Goal: Task Accomplishment & Management: Manage account settings

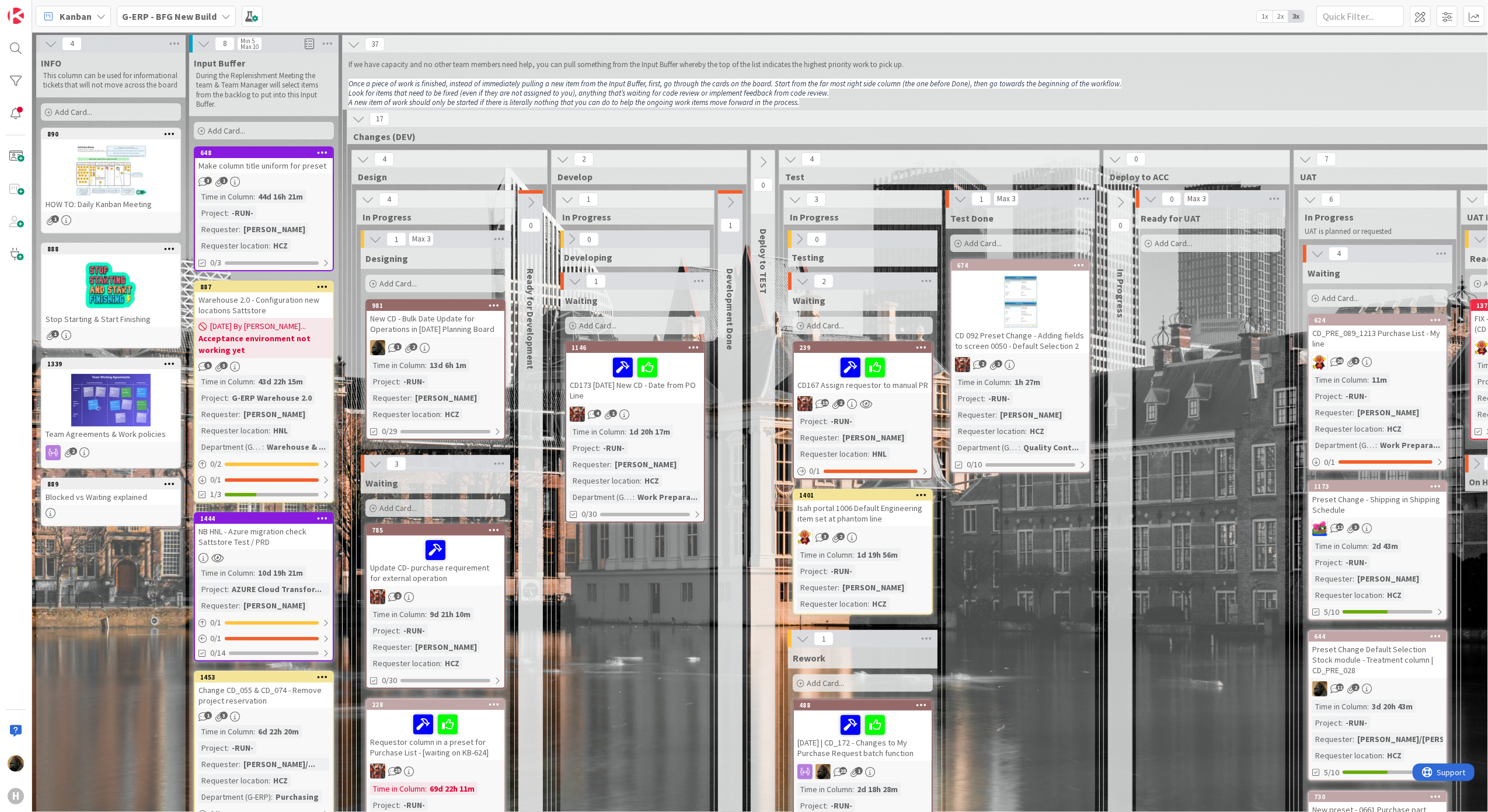
scroll to position [430, 0]
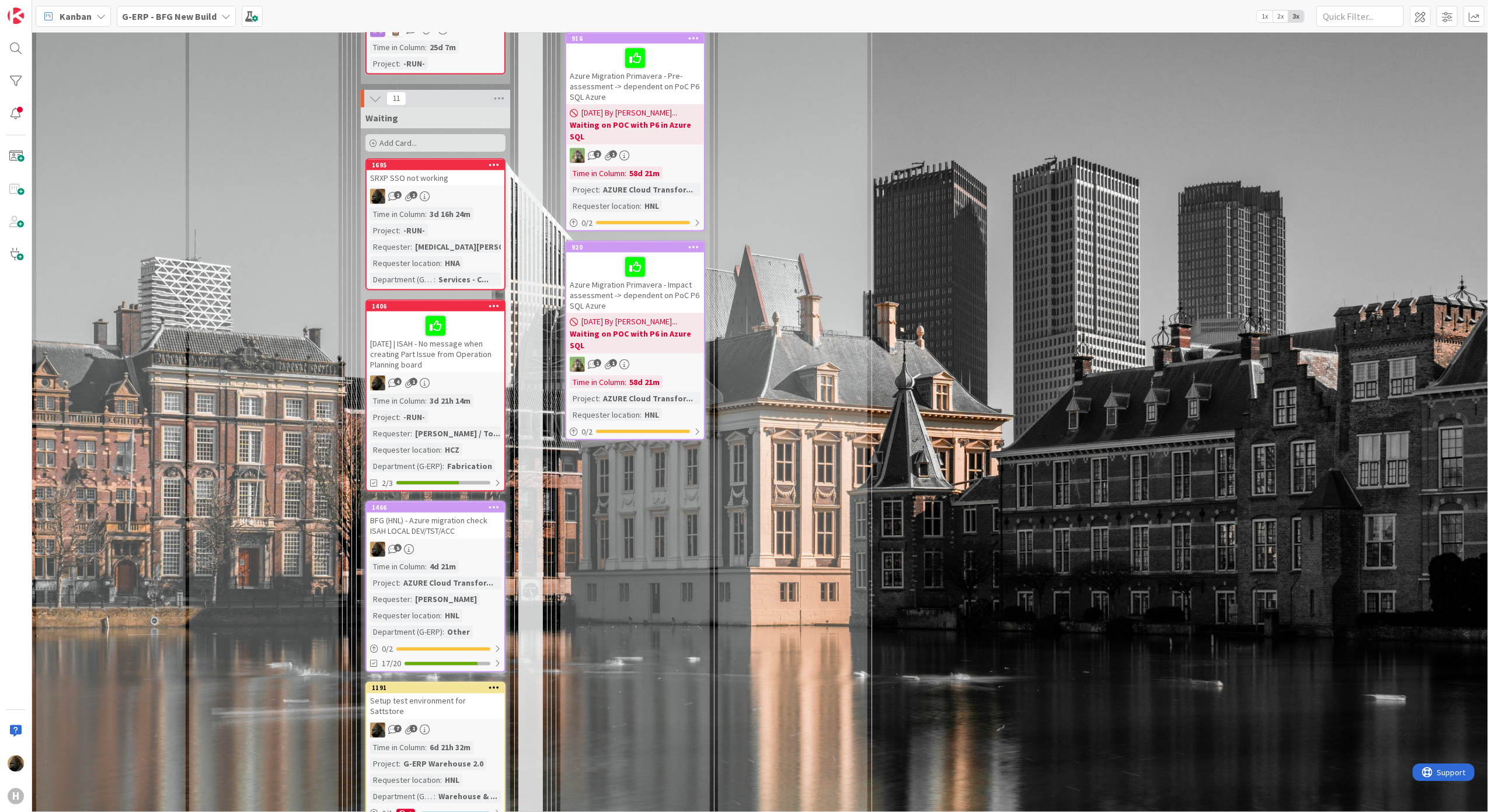
click at [446, 514] on div "BFG (HNL) - Azure migration check ISAH LOCAL DEV/TST/ACC" at bounding box center [435, 525] width 138 height 26
click at [727, 530] on div "Validation Done Add Card... 1677 Install new Isah Finance package 1 Project : -…" at bounding box center [793, 691] width 149 height 2319
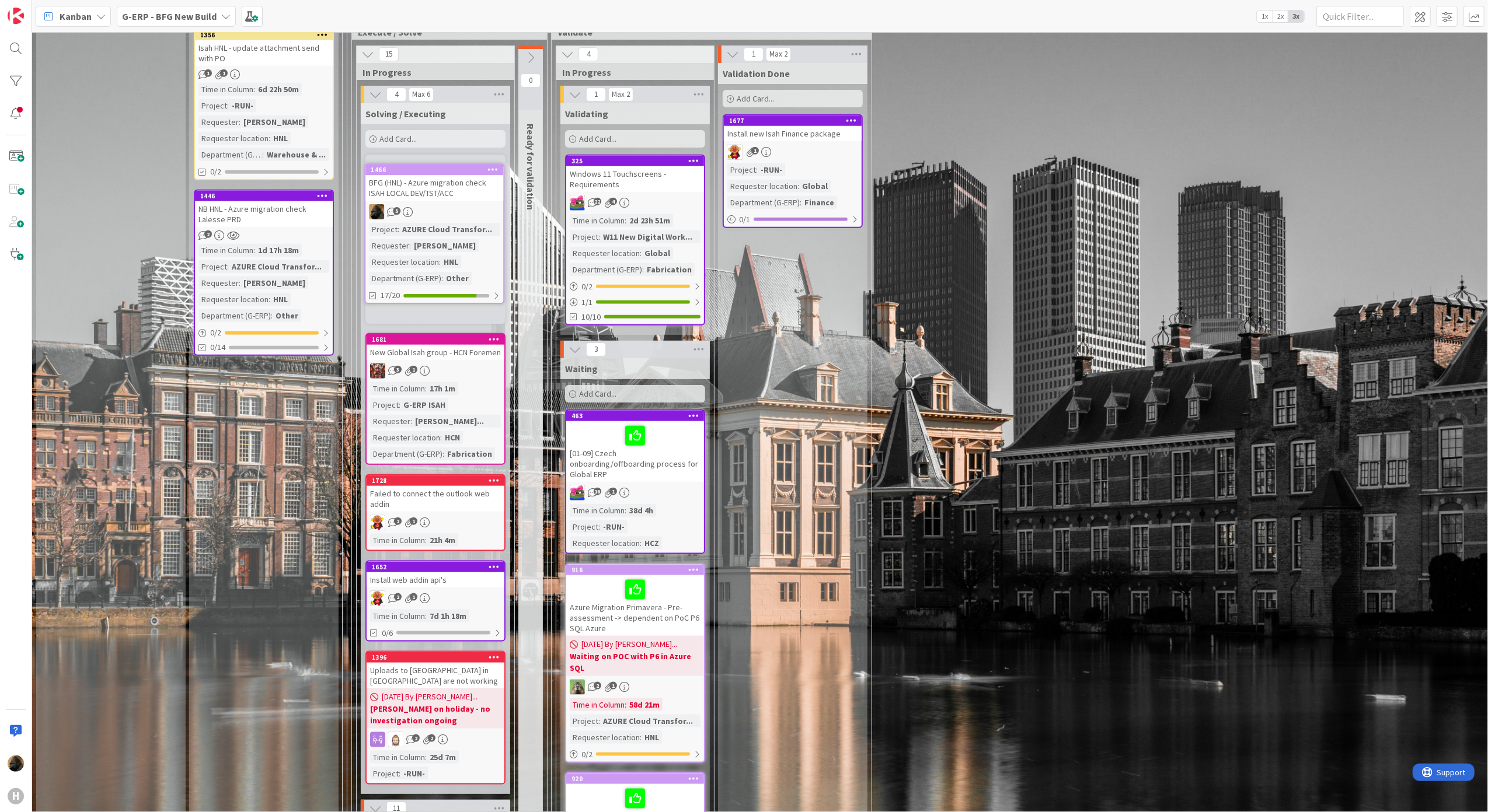
scroll to position [1177, 0]
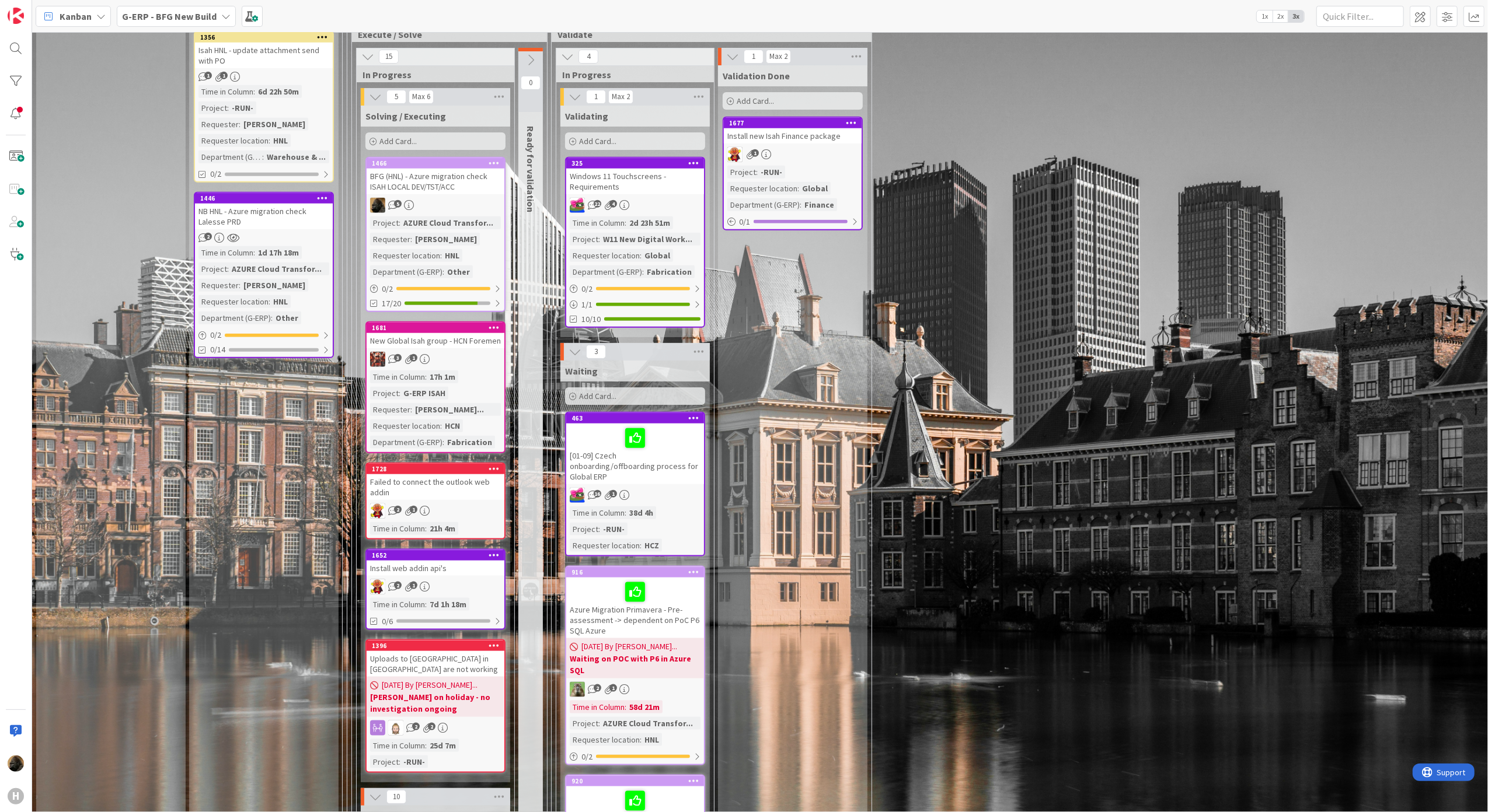
click at [422, 170] on div "BFG (HNL) - Azure migration check ISAH LOCAL DEV/TST/ACC" at bounding box center [435, 181] width 138 height 26
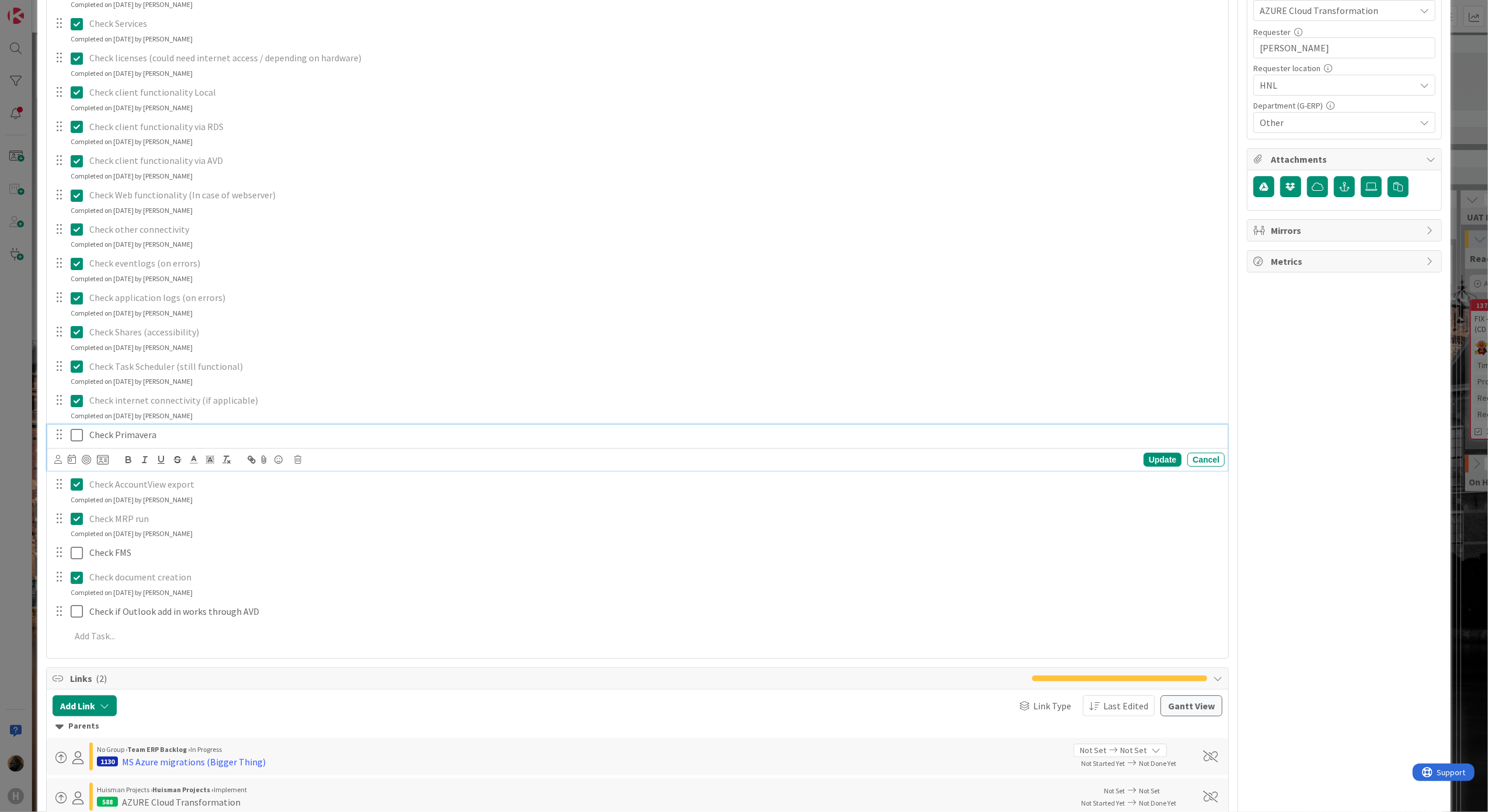
click at [79, 441] on icon at bounding box center [79, 435] width 18 height 14
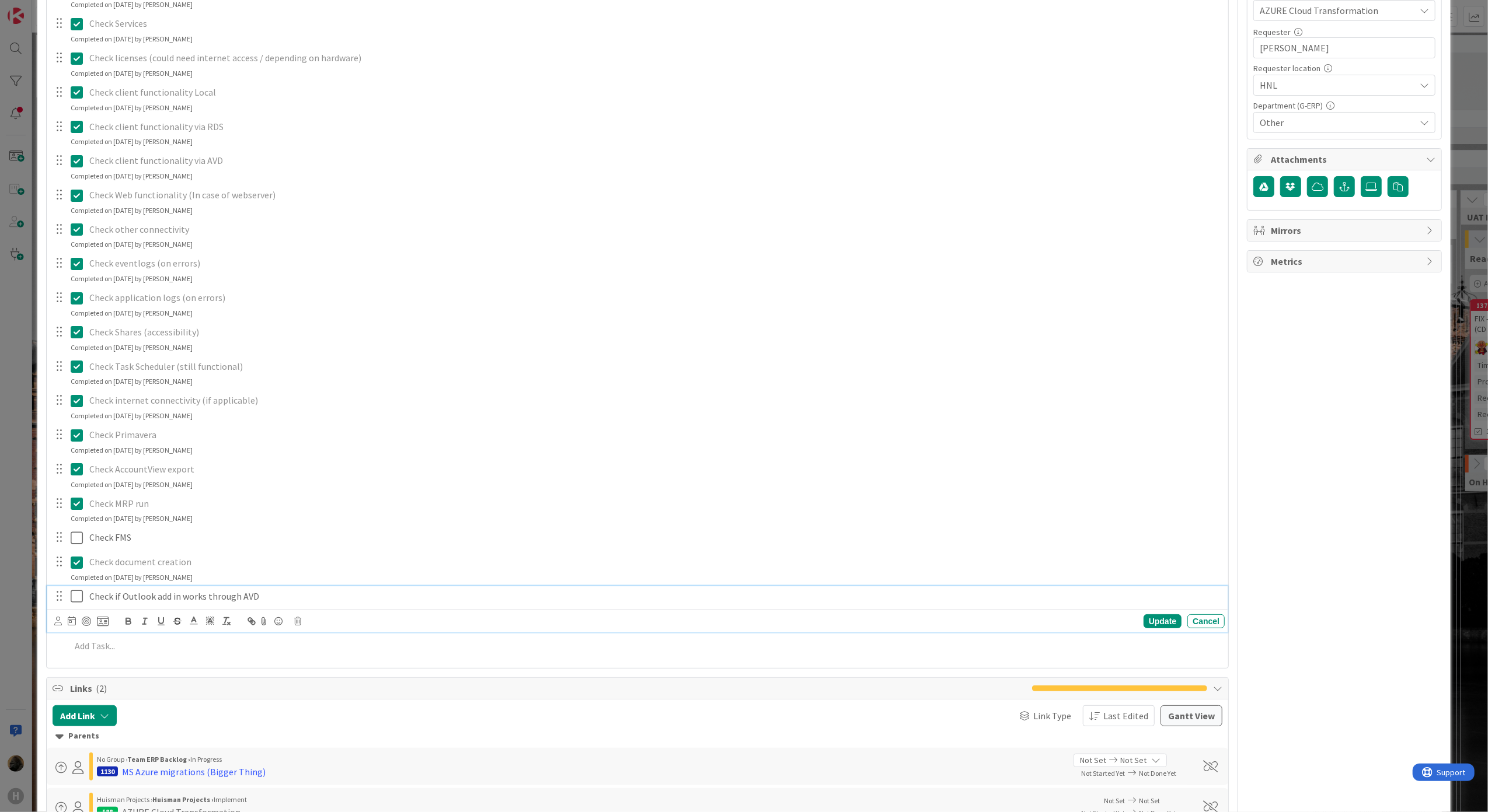
click at [329, 595] on p "Check if Outlook add in works through AVD" at bounding box center [654, 597] width 1131 height 14
click at [300, 621] on icon at bounding box center [297, 621] width 7 height 8
click at [339, 675] on div "Delete" at bounding box center [327, 671] width 43 height 21
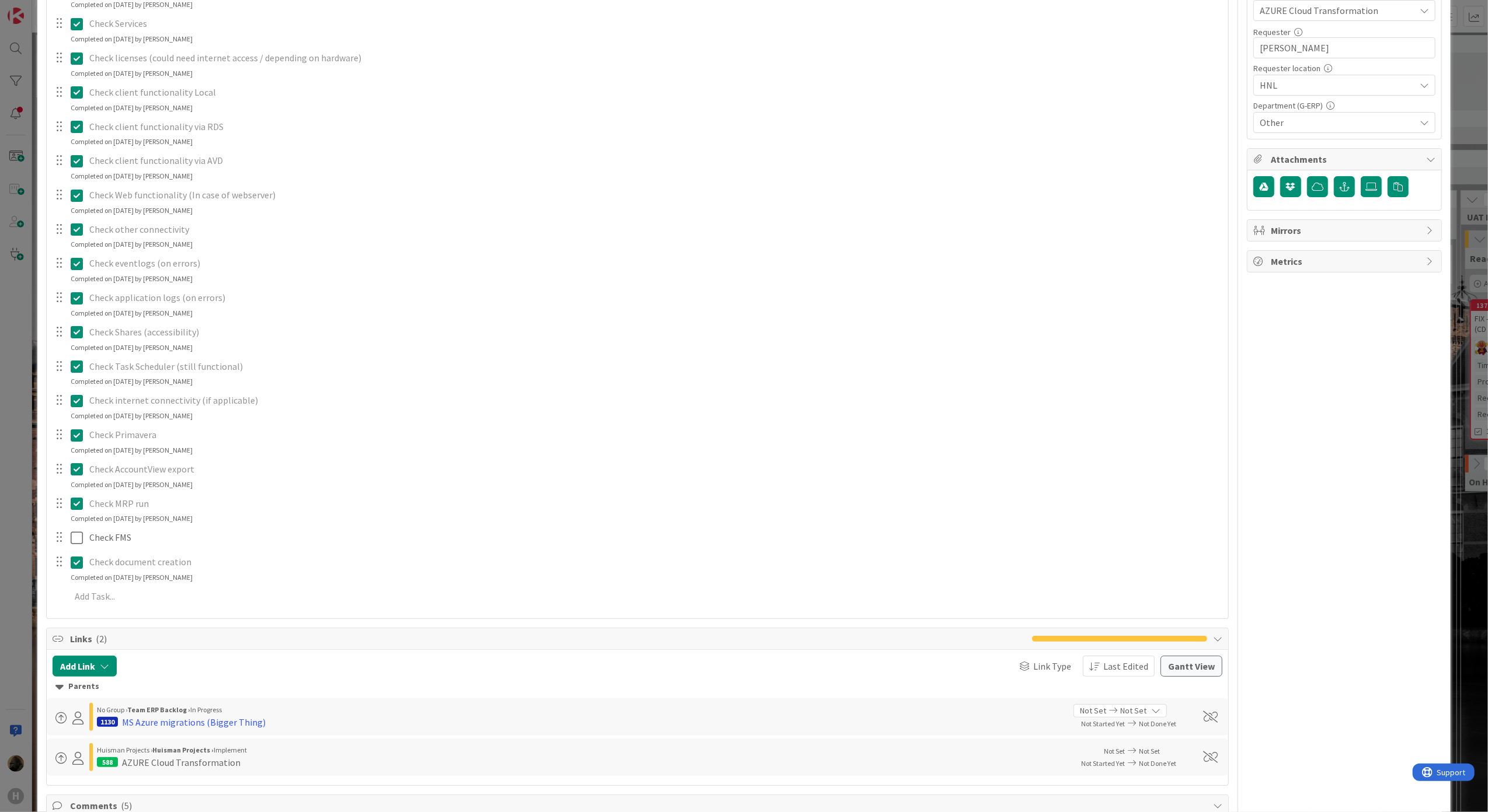
type textarea "x"
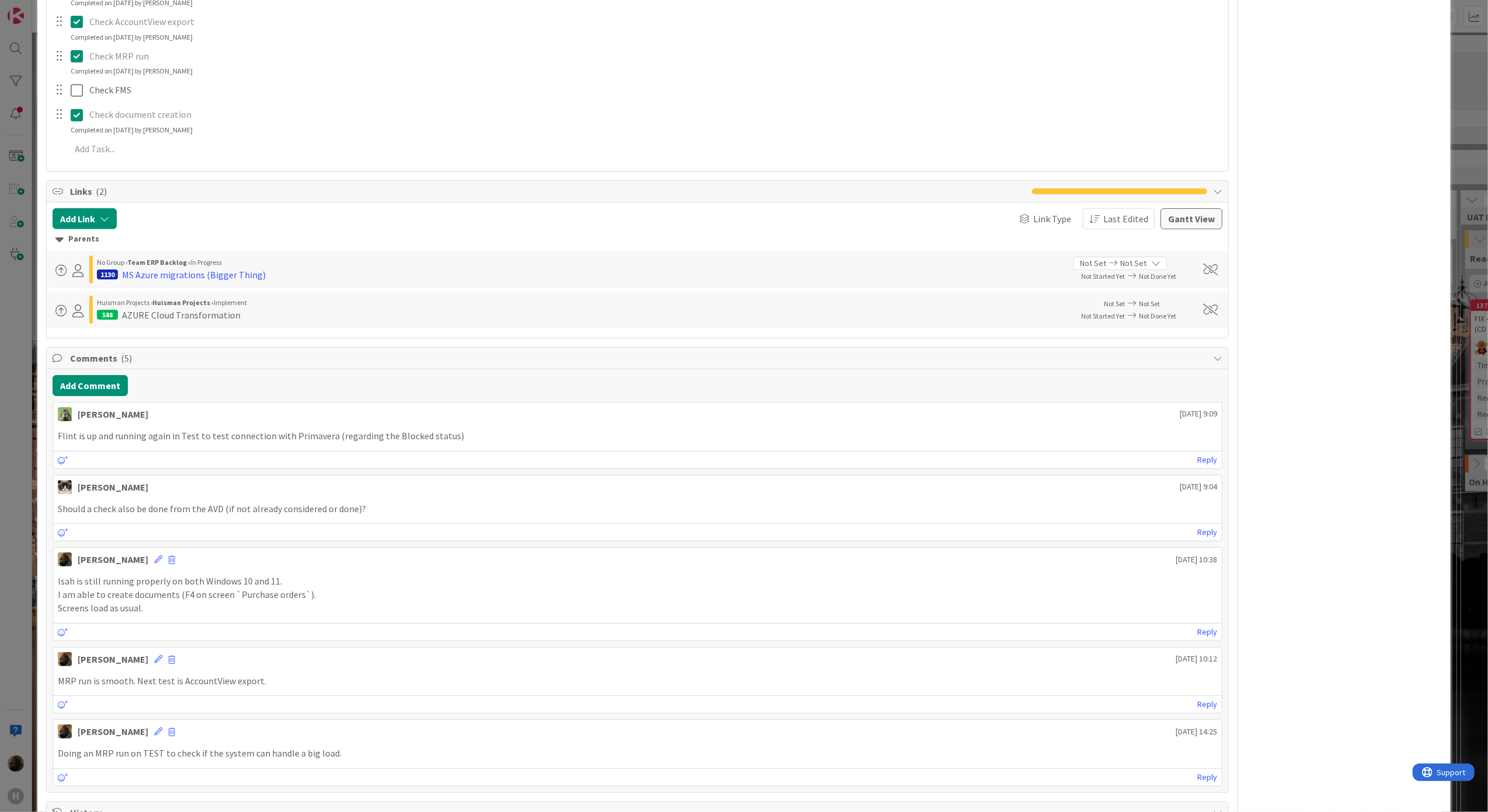
scroll to position [855, 0]
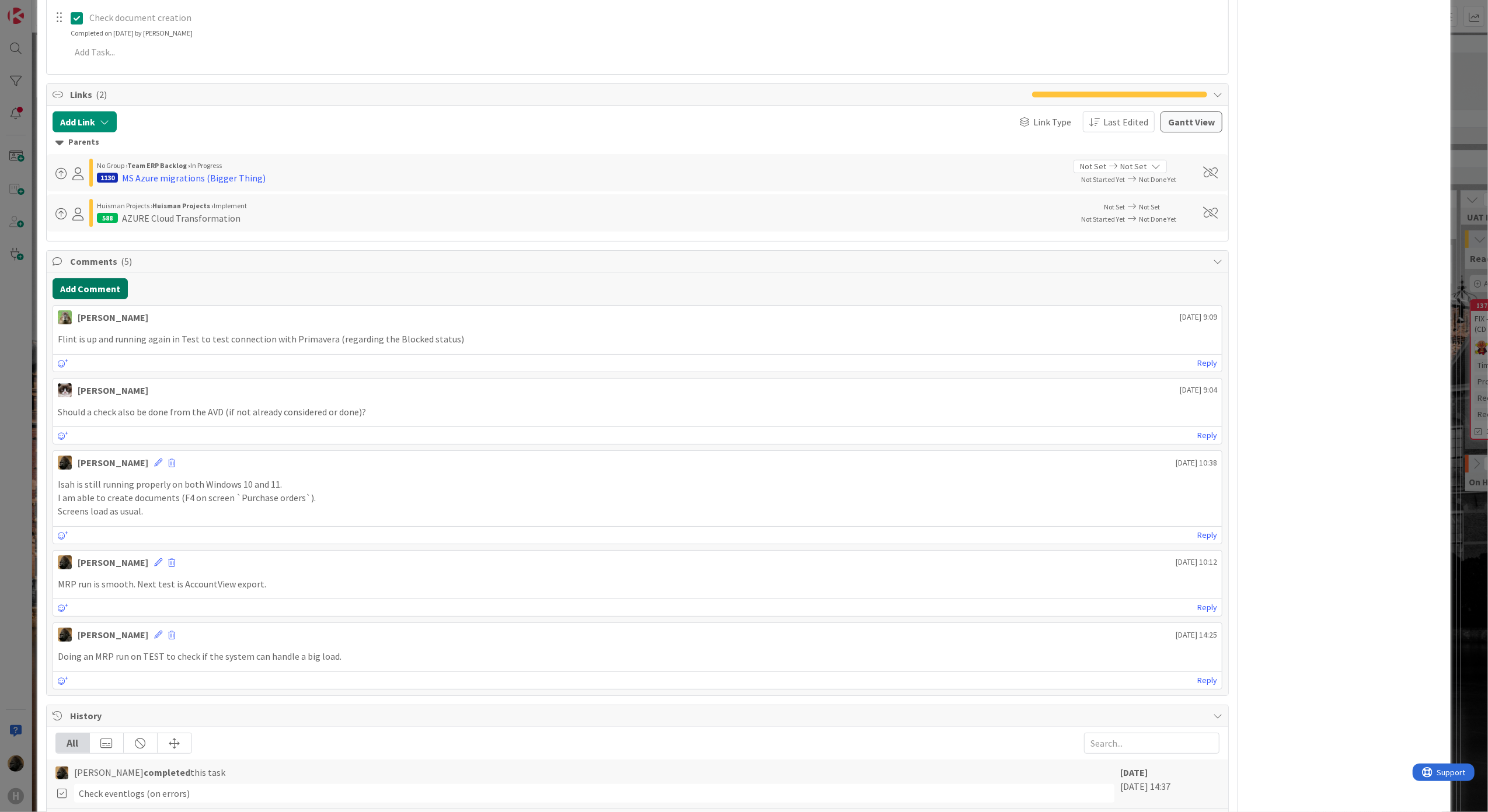
click at [108, 295] on button "Add Comment" at bounding box center [90, 289] width 75 height 21
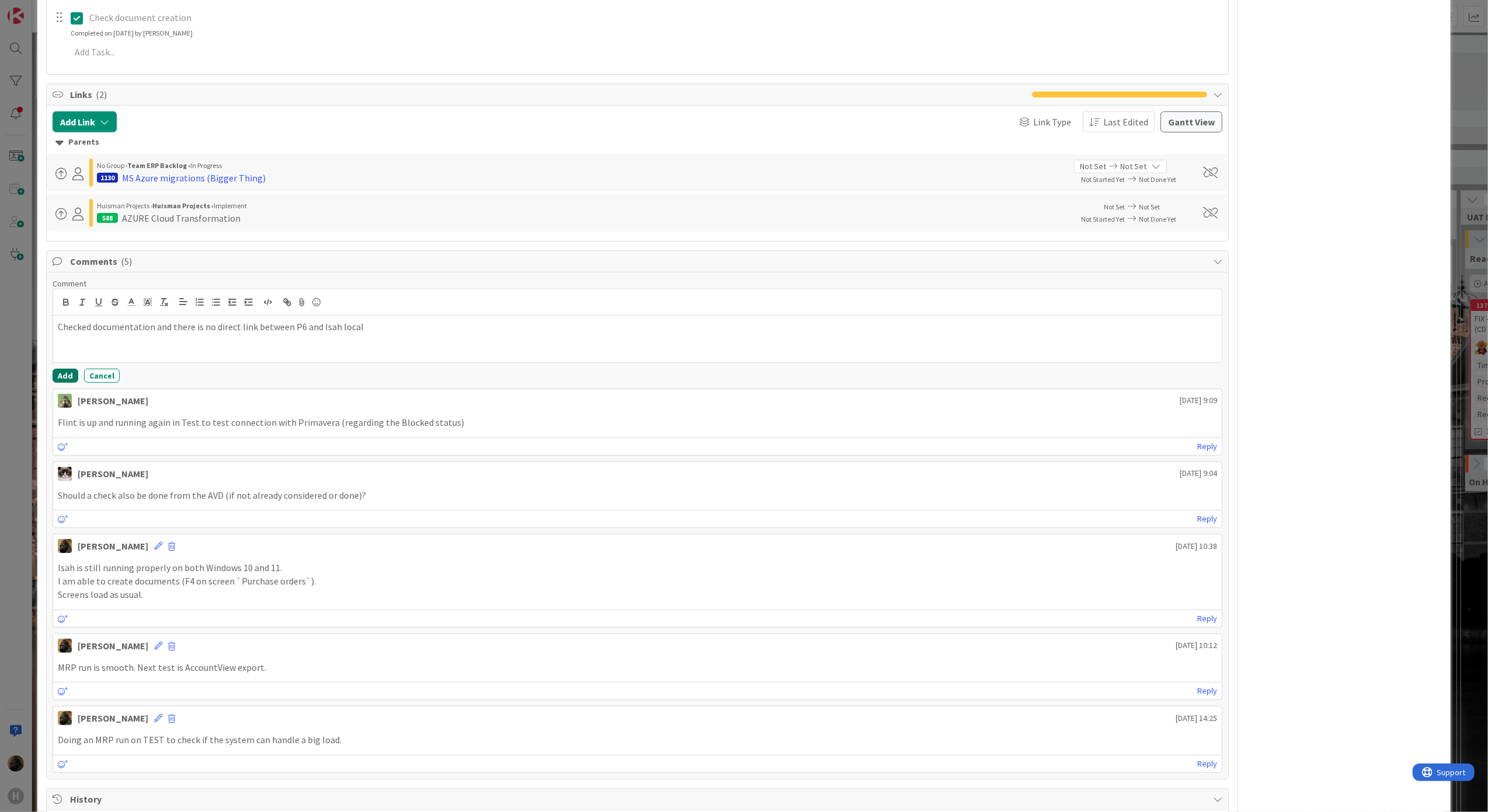
click at [59, 382] on button "Add" at bounding box center [65, 375] width 26 height 14
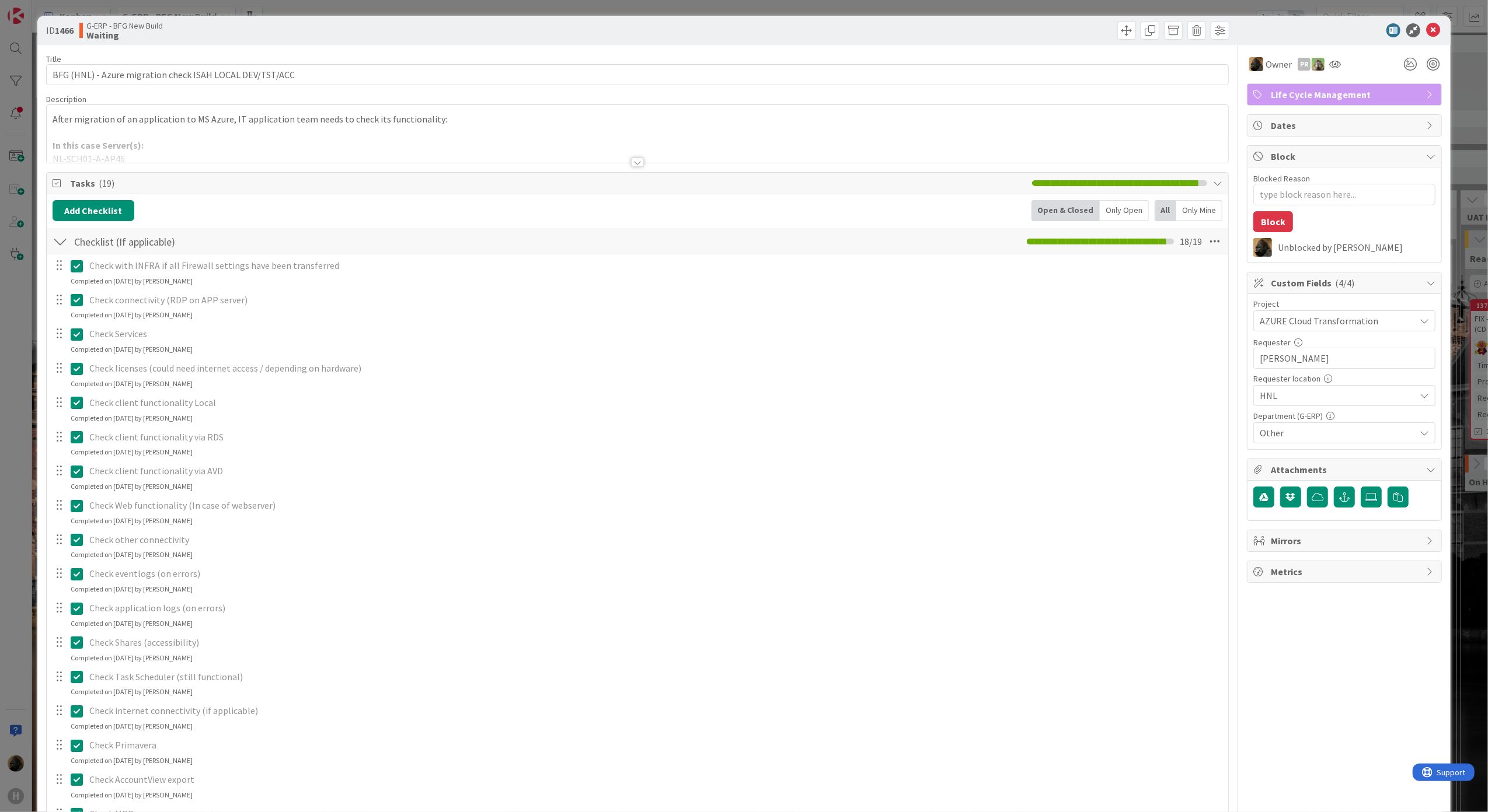
scroll to position [0, 0]
click at [989, 35] on div at bounding box center [934, 31] width 589 height 19
click at [624, 161] on div at bounding box center [638, 149] width 1182 height 30
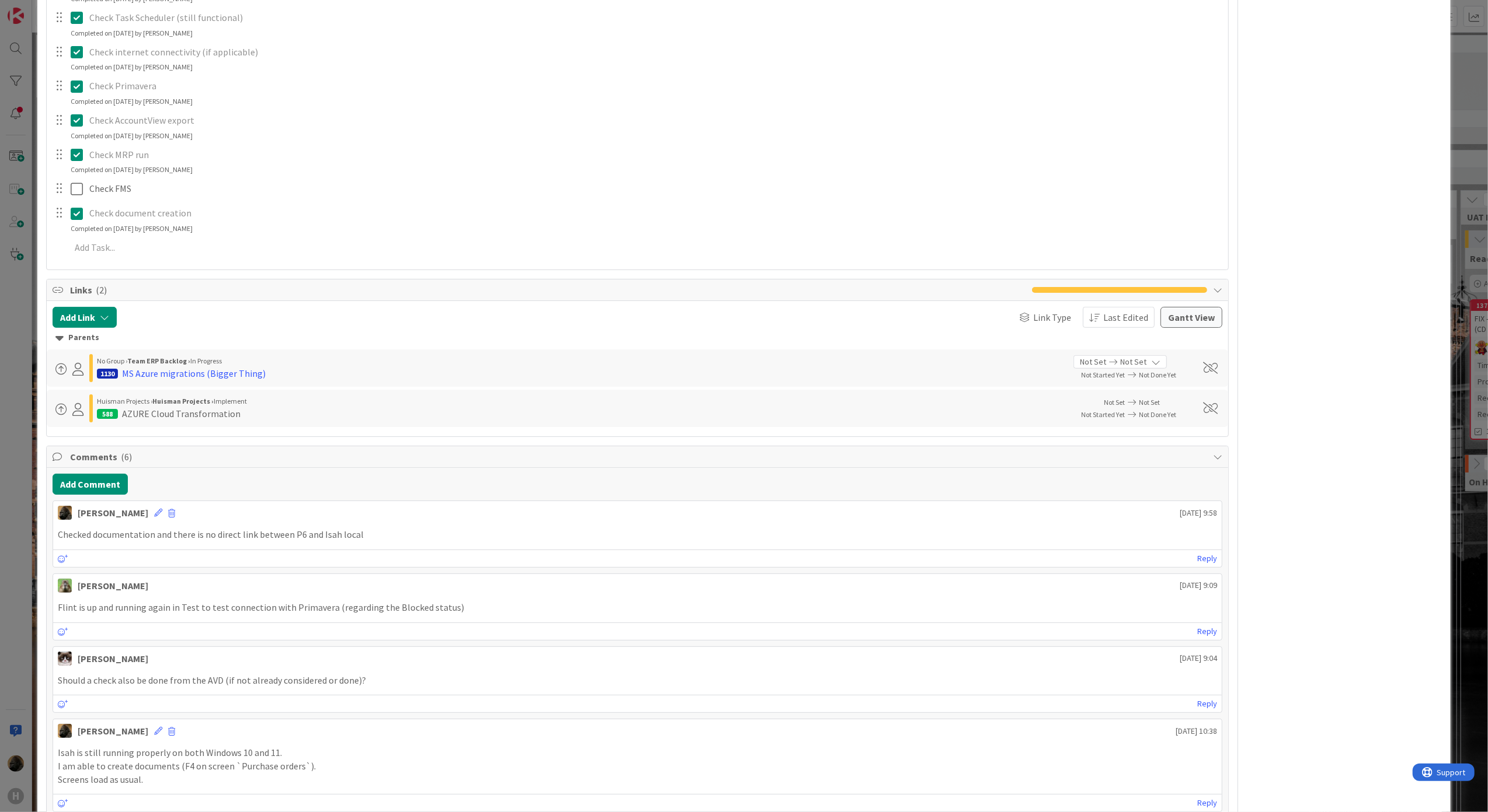
scroll to position [778, 0]
click at [18, 367] on div "ID 1466 G-ERP - BFG New Build Waiting Title 56 / 128 BFG (HNL) - Azure migratio…" at bounding box center [744, 406] width 1488 height 812
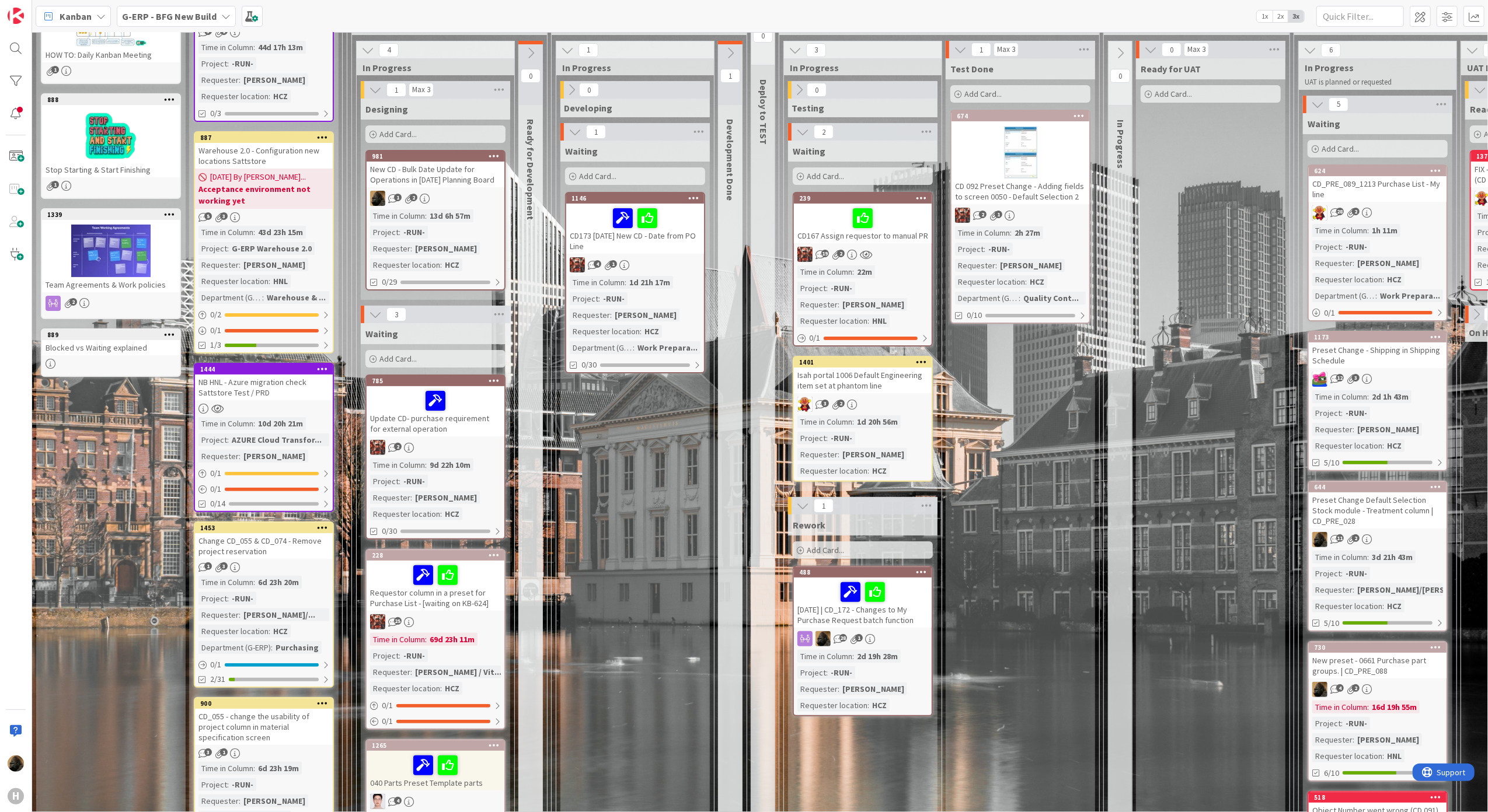
scroll to position [155, 0]
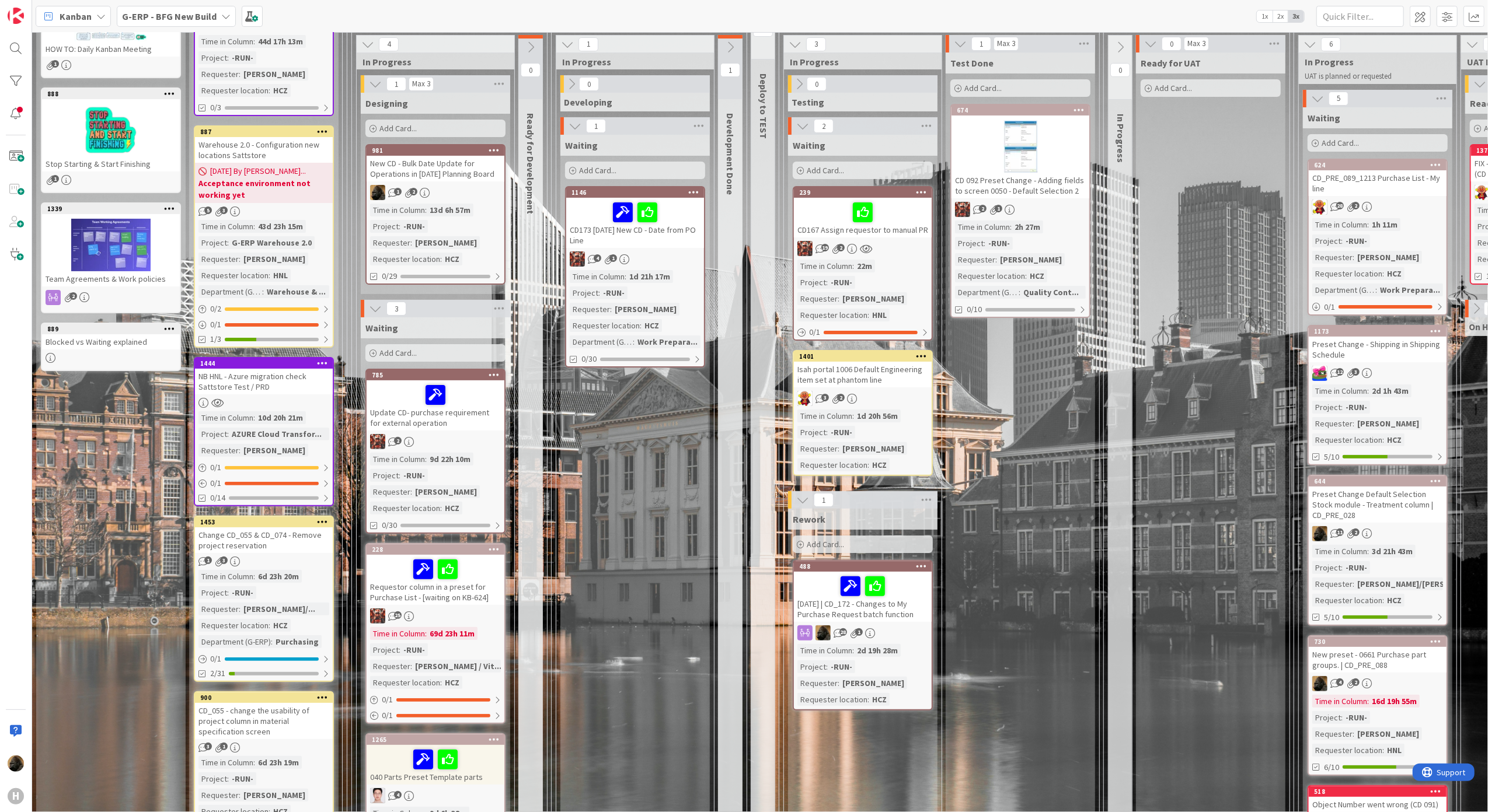
click at [654, 242] on div "CD173 [DATE] New CD - Date from PO Line" at bounding box center [635, 223] width 138 height 50
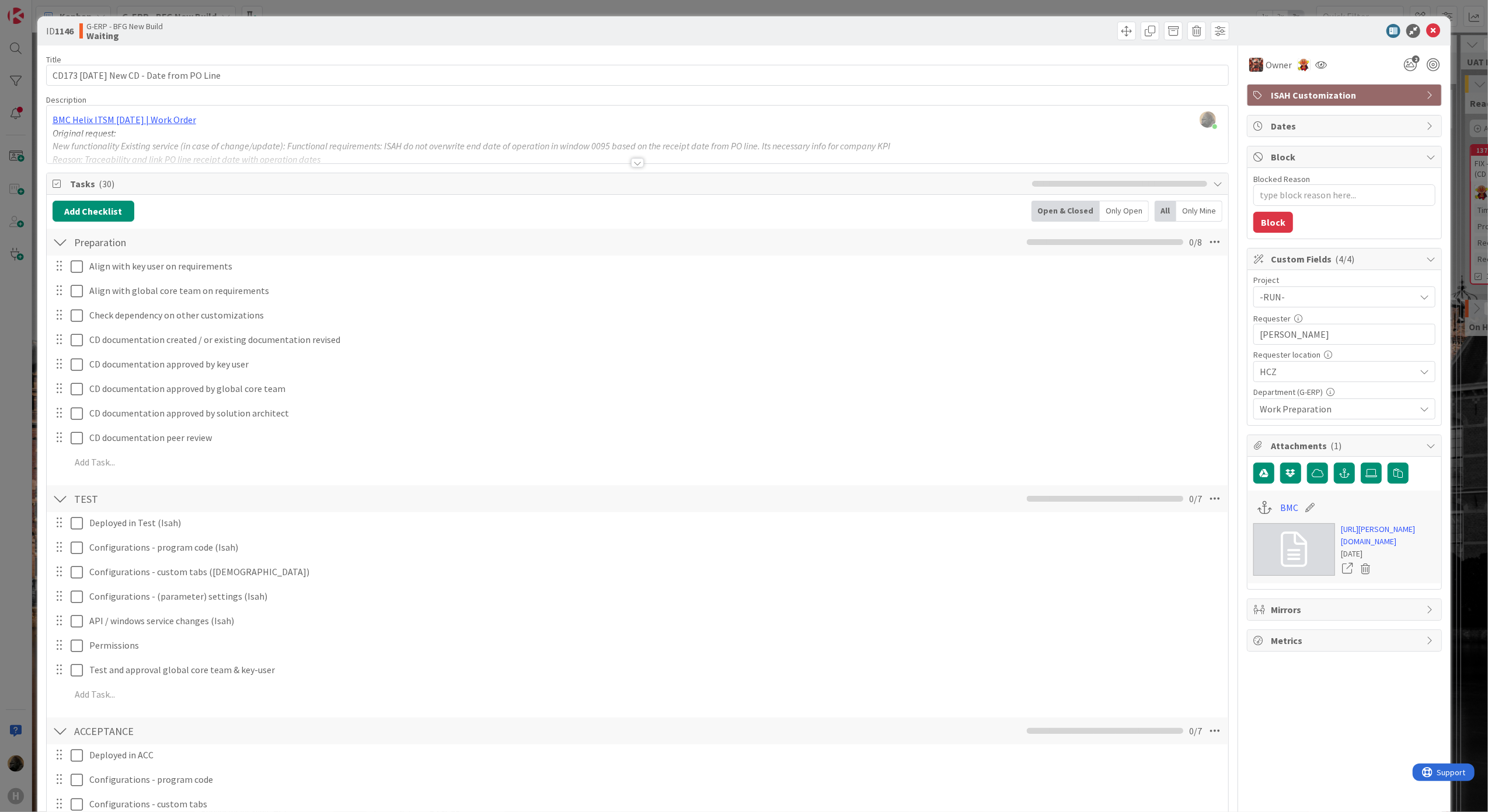
click at [632, 167] on div at bounding box center [637, 163] width 13 height 10
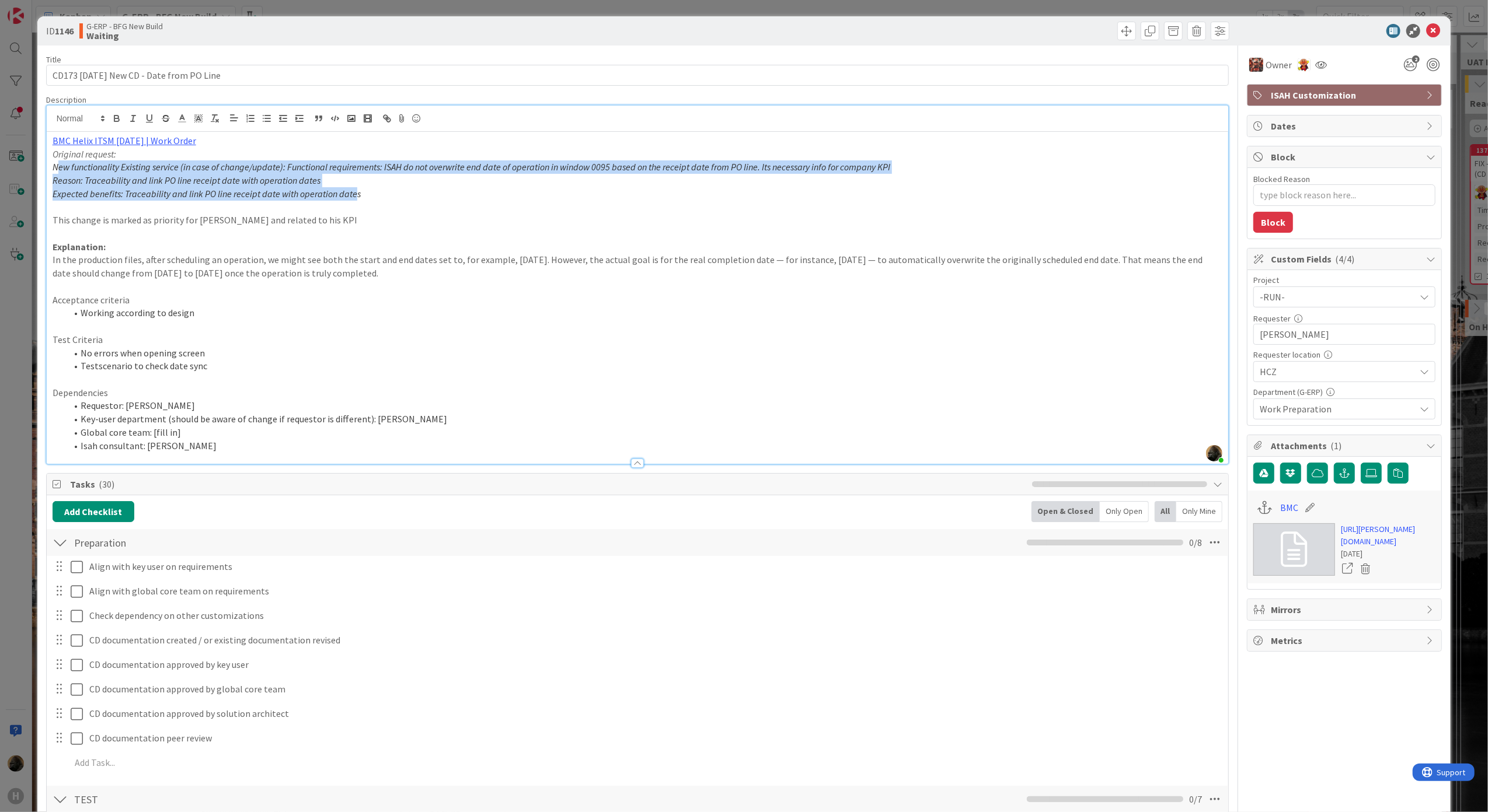
drag, startPoint x: 56, startPoint y: 170, endPoint x: 355, endPoint y: 193, distance: 299.9
click at [355, 193] on div "BMC Helix ITSM 23.3.02 | Work Order Original request: New functionality Existin…" at bounding box center [638, 297] width 1182 height 332
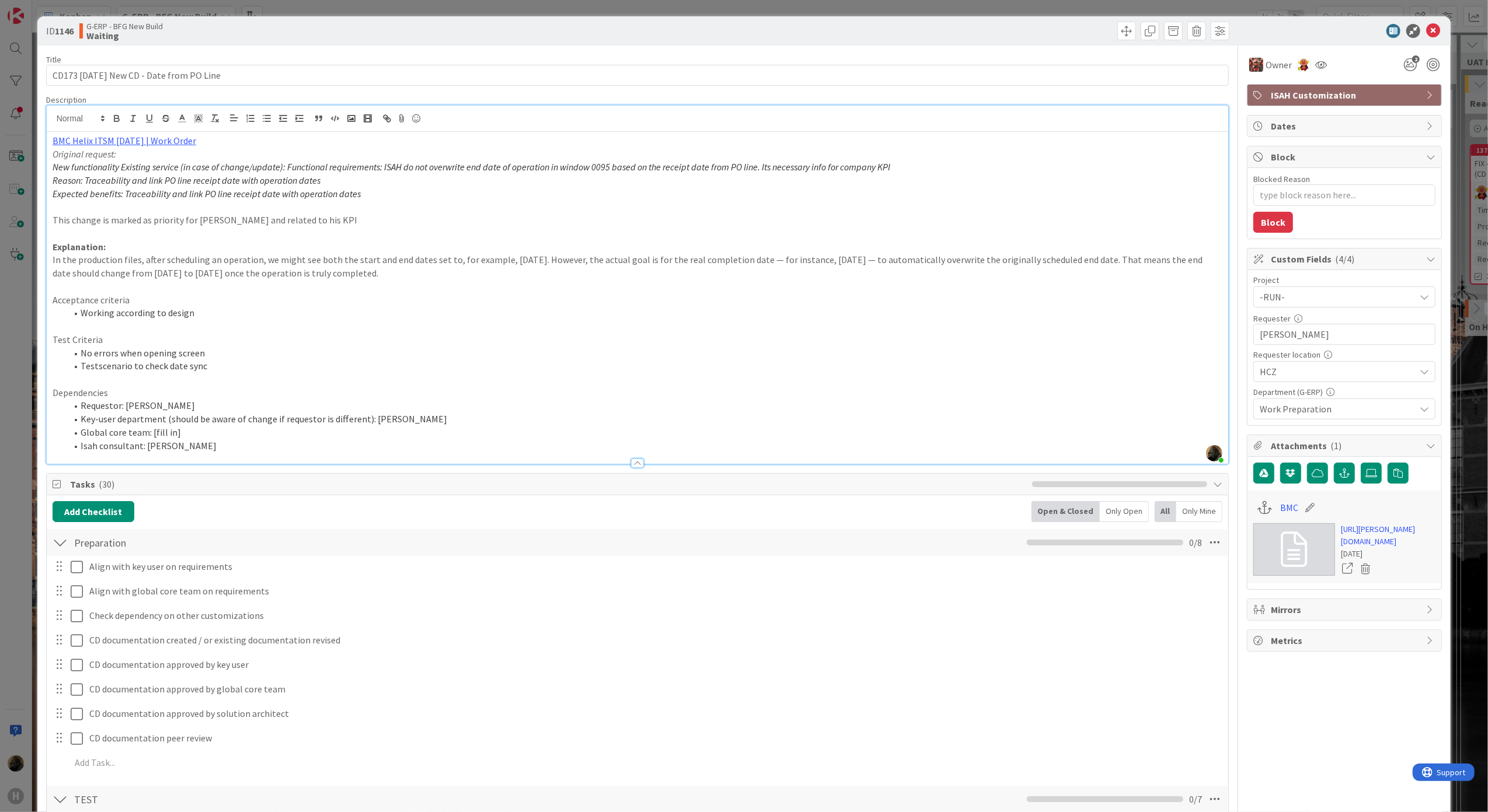
click at [18, 346] on div "ID 1146 G-ERP - BFG New Build Waiting Title 40 / 128 CD173 26.8.25 New CD - Dat…" at bounding box center [744, 406] width 1488 height 812
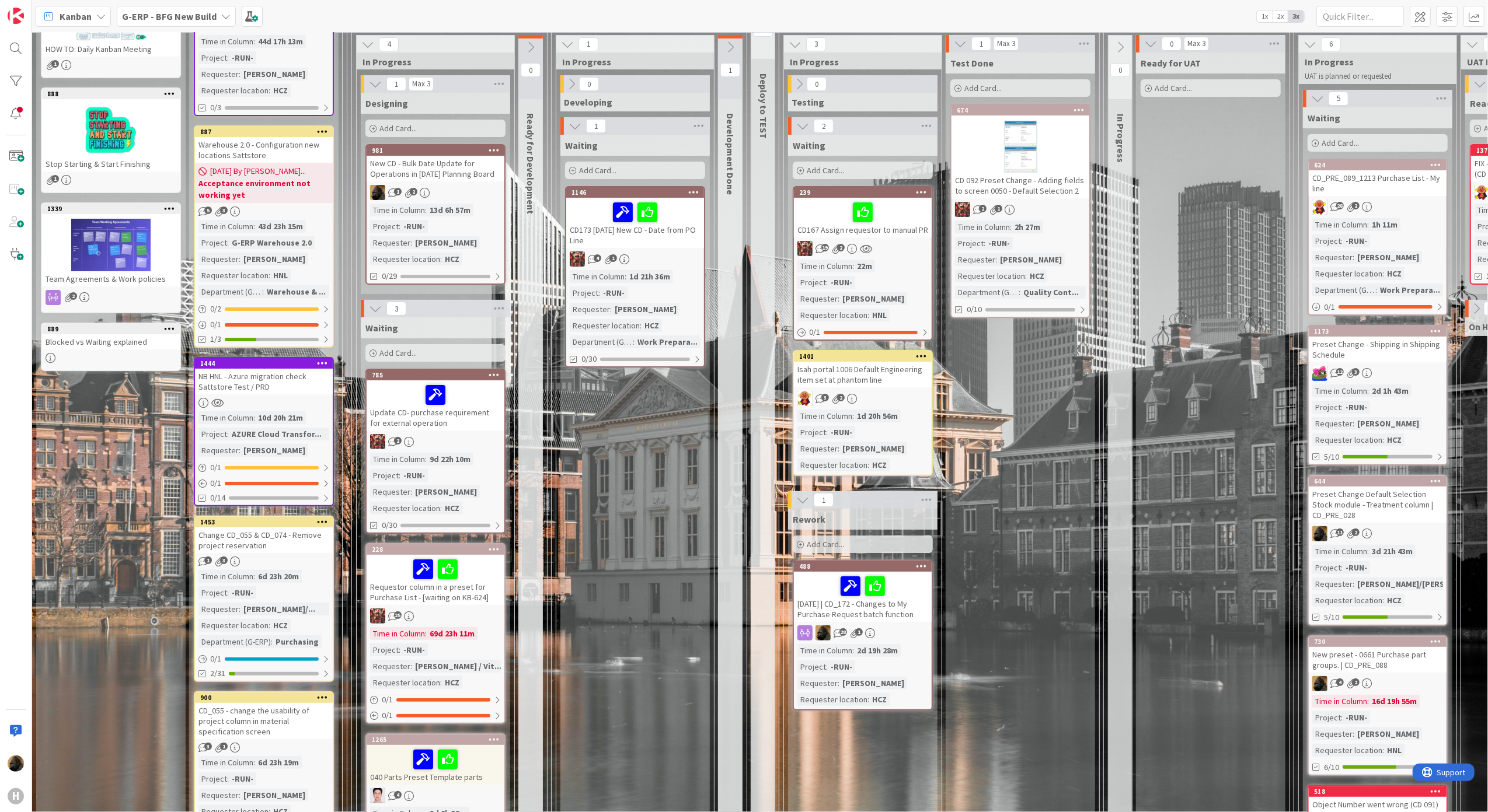
click at [454, 164] on div "New CD - Bulk Date Update for Operations in [DATE] Planning Board" at bounding box center [435, 168] width 138 height 26
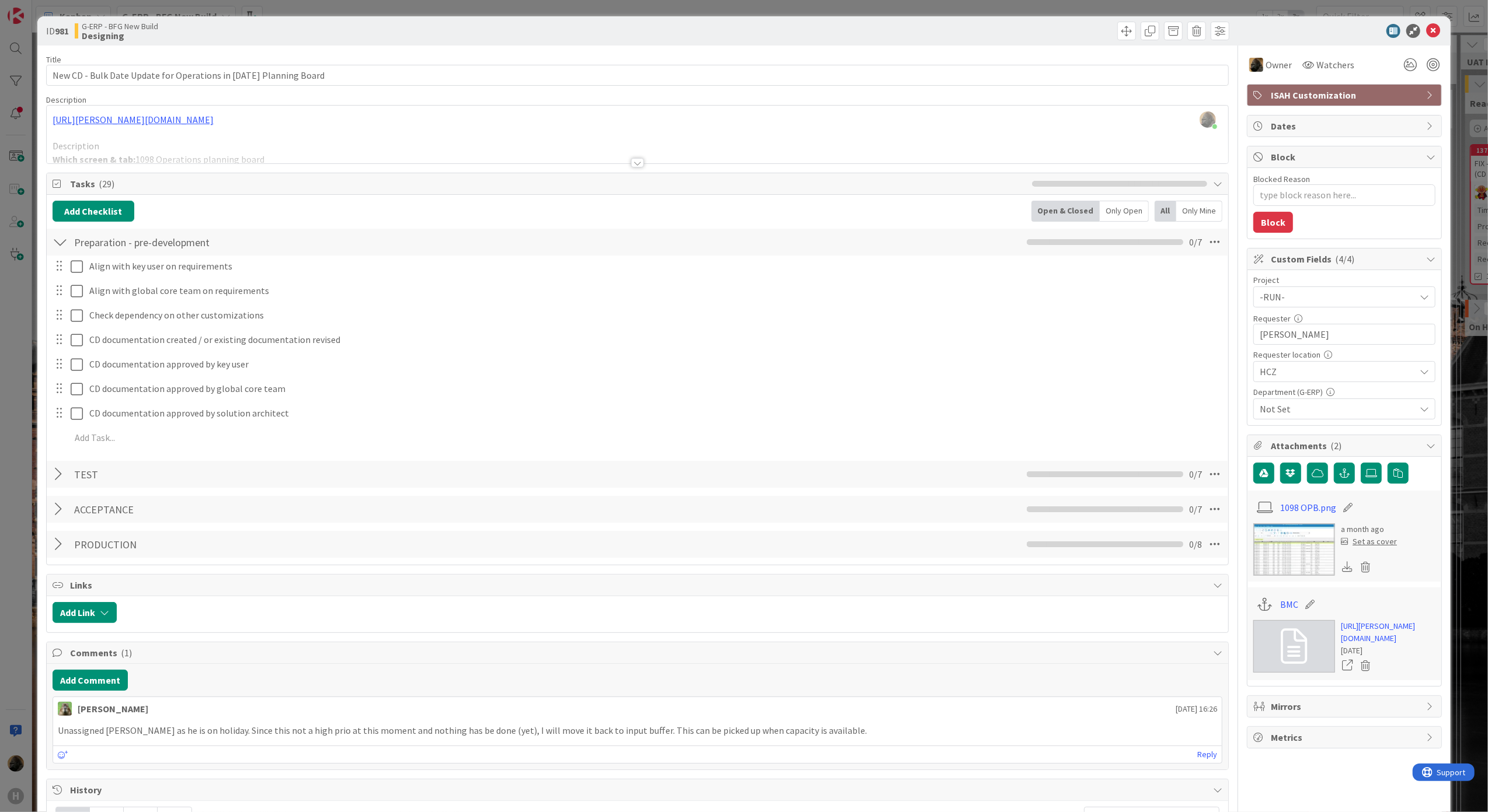
click at [631, 166] on div at bounding box center [637, 163] width 13 height 10
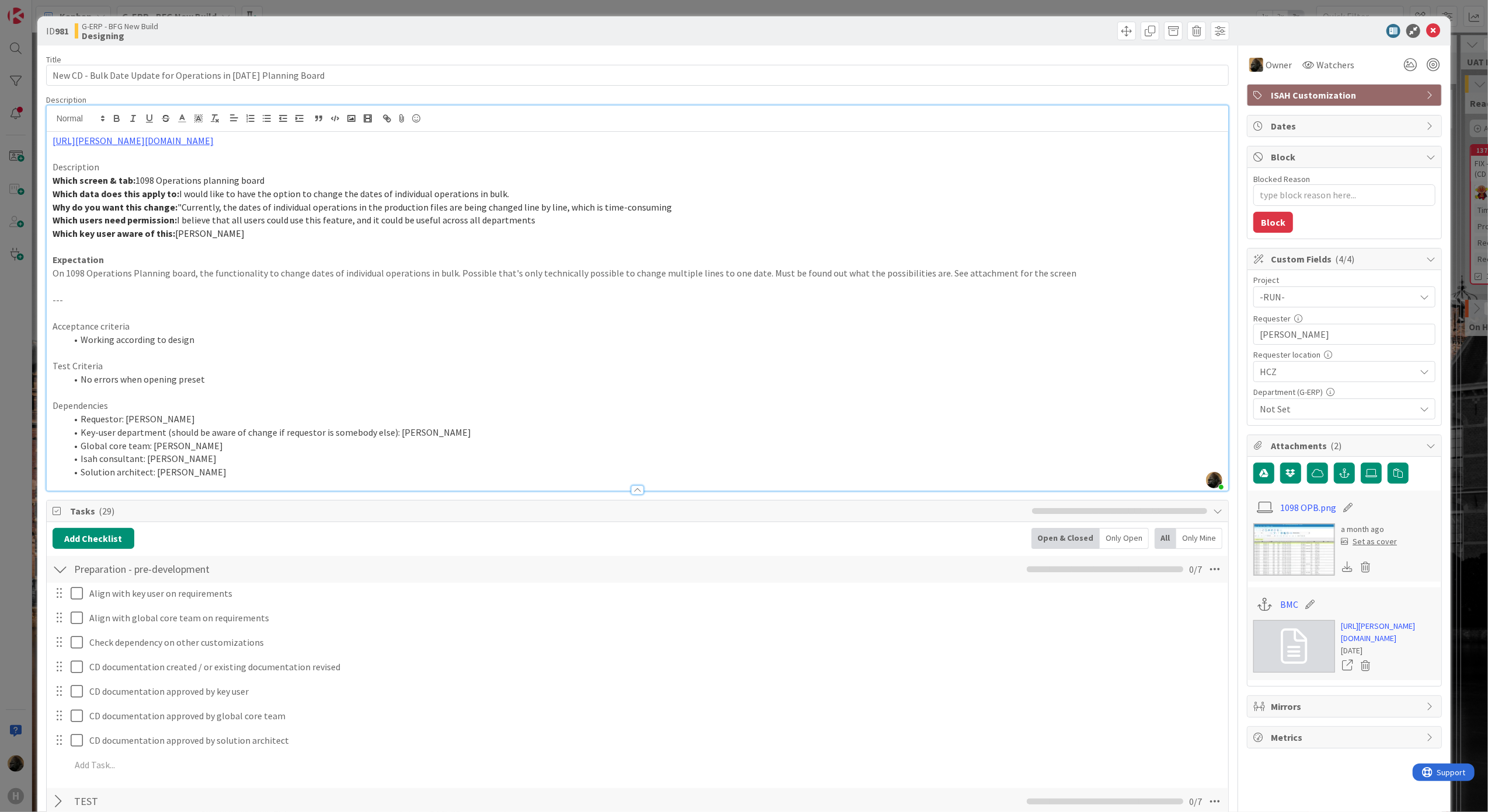
drag, startPoint x: 136, startPoint y: 183, endPoint x: 259, endPoint y: 187, distance: 123.1
click at [259, 187] on p "Which screen & tab: 1098 Operations planning board" at bounding box center [637, 181] width 1170 height 14
click at [278, 263] on p "Expectation" at bounding box center [637, 260] width 1170 height 14
click at [1431, 26] on div "ID 981 G-ERP - BFG New Build Designing" at bounding box center [744, 31] width 1414 height 29
click at [1430, 29] on div at bounding box center [1339, 31] width 206 height 14
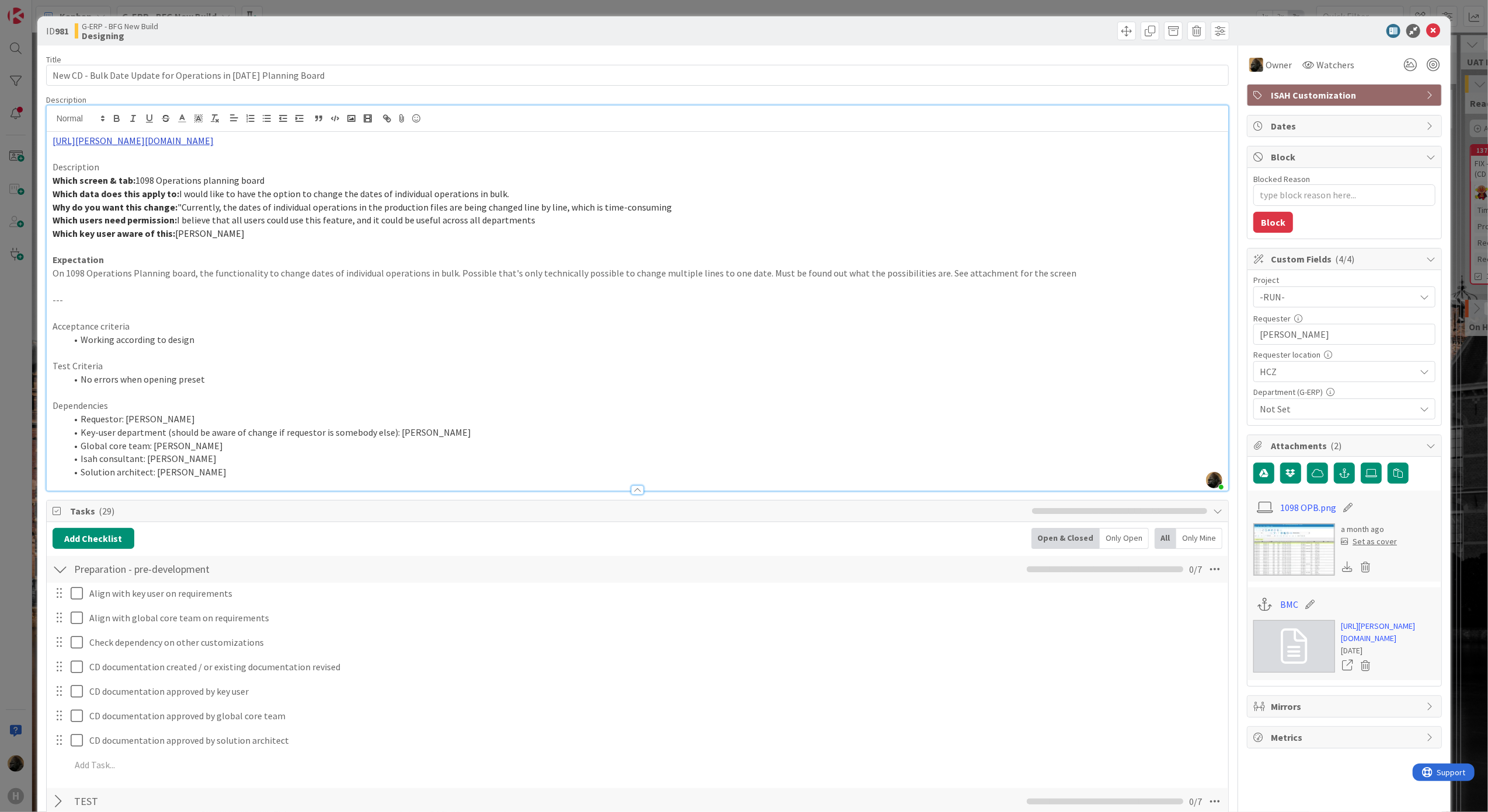
click at [214, 145] on link "https://huisman-smartit.onbmc.com/smartit/app/#/workorder/AGGEFRDUJONBTASXQSZ6S…" at bounding box center [132, 141] width 161 height 12
click at [259, 164] on link "https://huisman-smartit.onbmc.com/smartit/app#/workorder/AGGEFRDUJONBTASXQSZ6SX…" at bounding box center [243, 163] width 117 height 15
click at [285, 288] on p at bounding box center [637, 287] width 1170 height 14
click at [1426, 31] on icon at bounding box center [1433, 31] width 14 height 14
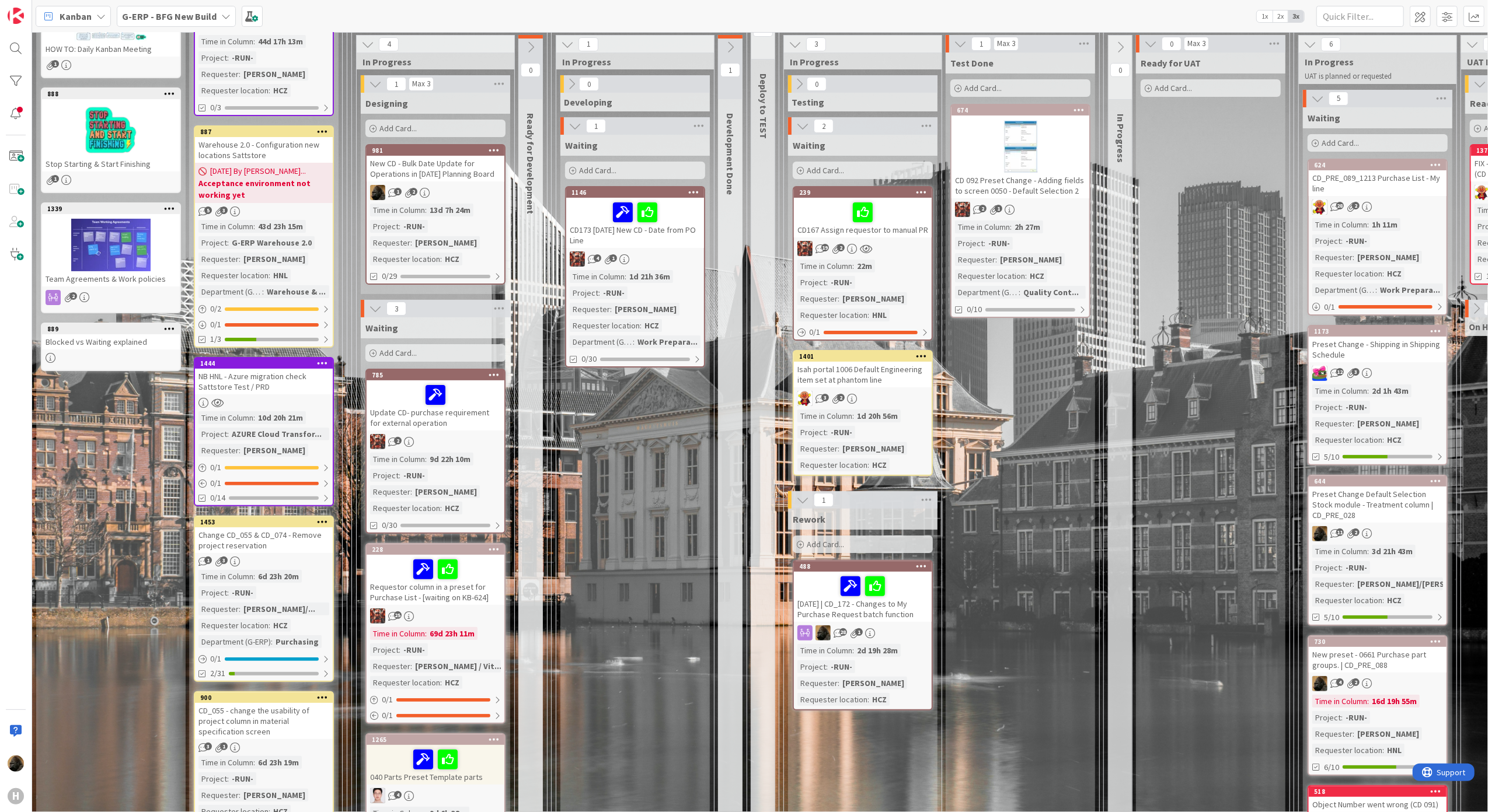
click at [428, 175] on div "New CD - Bulk Date Update for Operations in [DATE] Planning Board" at bounding box center [435, 168] width 138 height 26
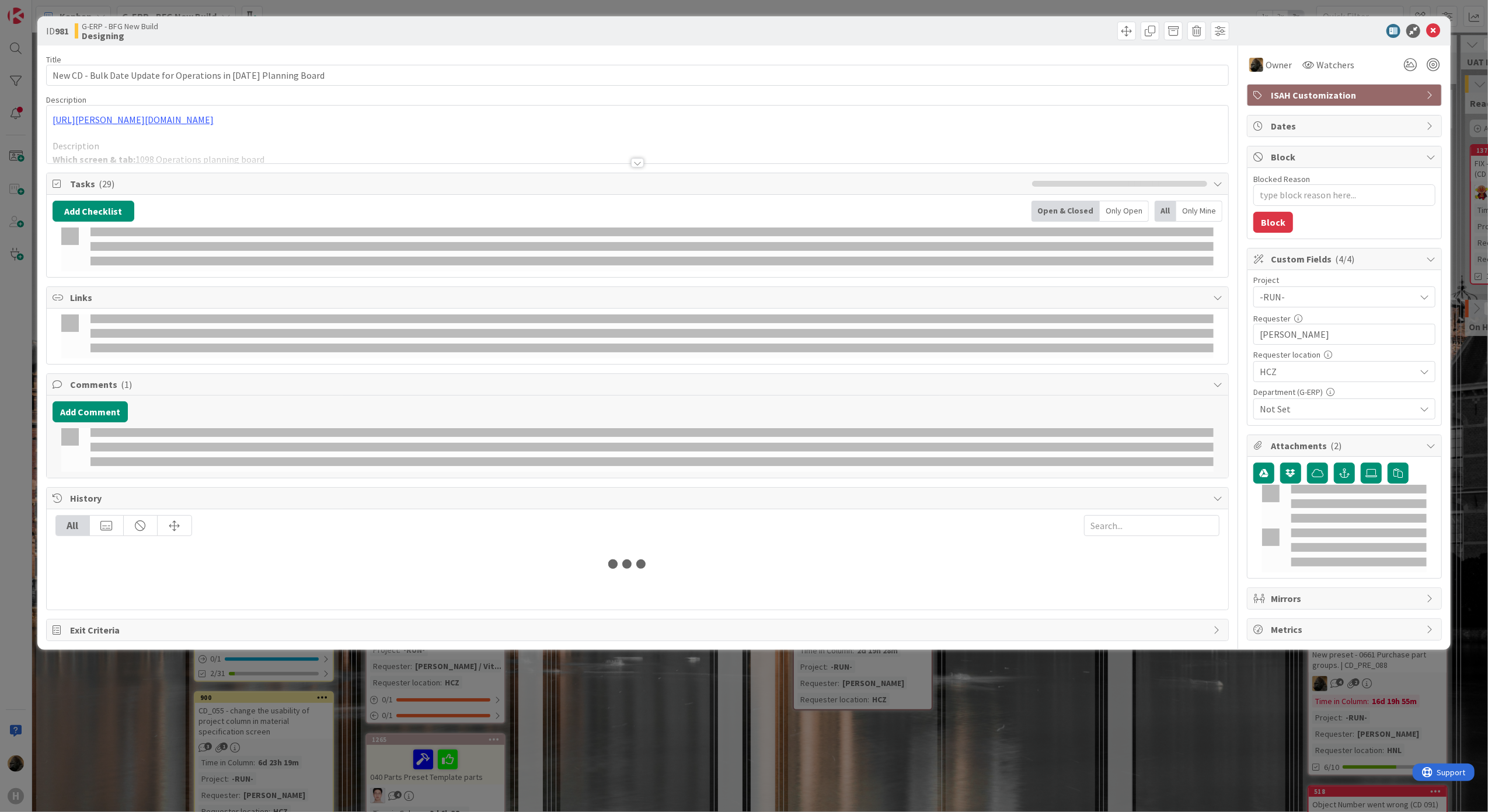
type textarea "x"
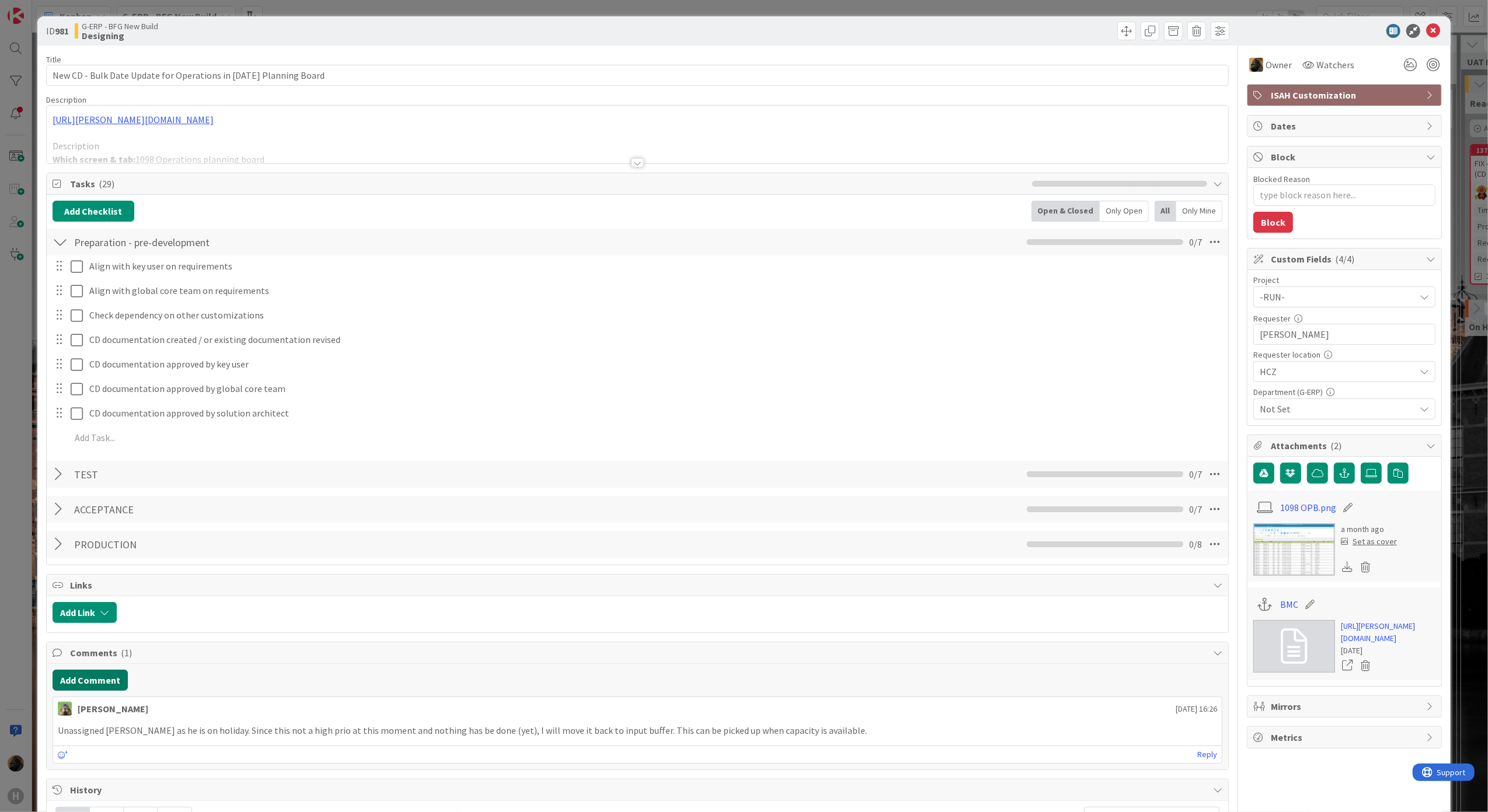
click at [92, 684] on button "Add Comment" at bounding box center [90, 680] width 75 height 21
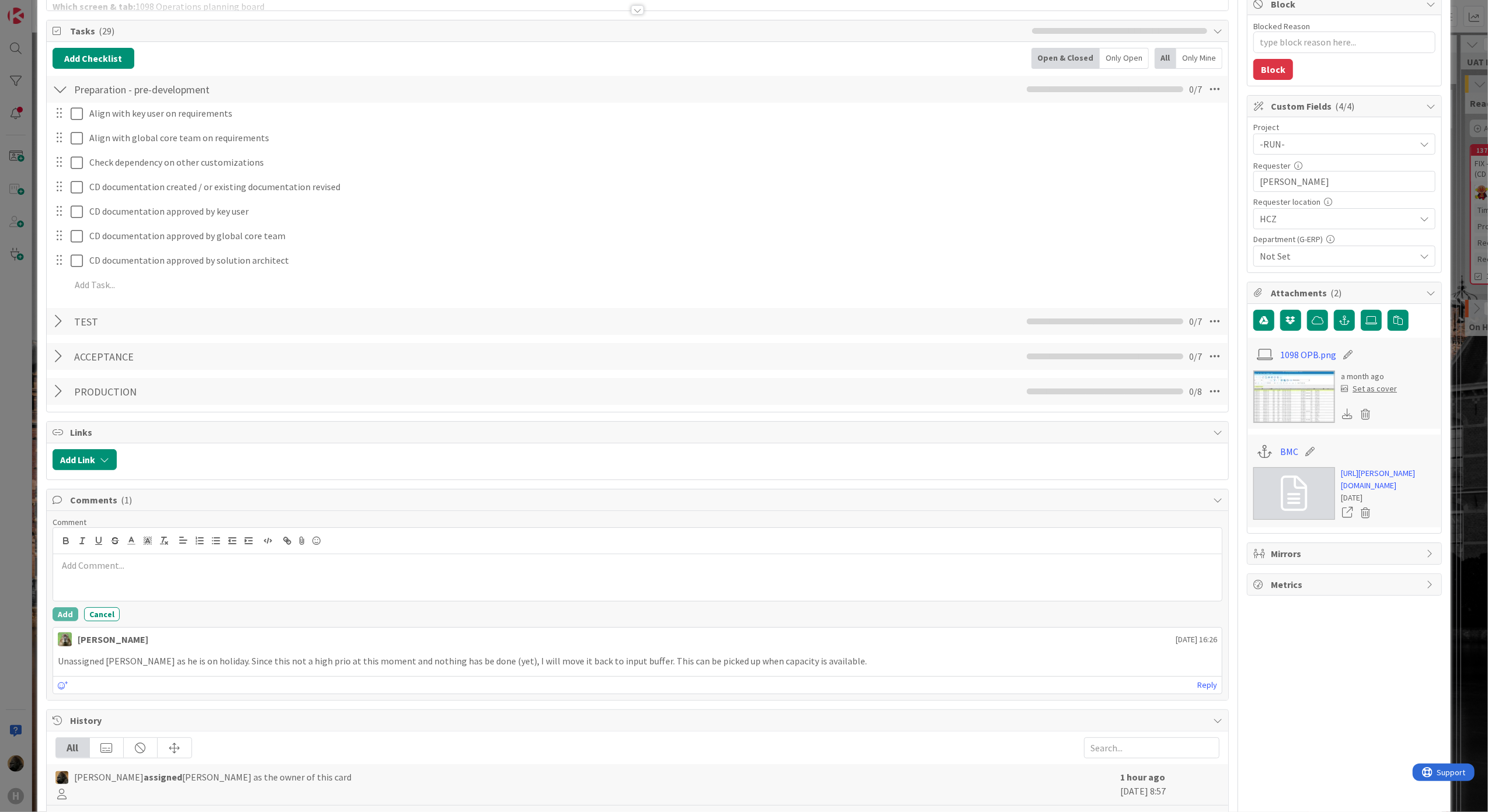
scroll to position [234, 0]
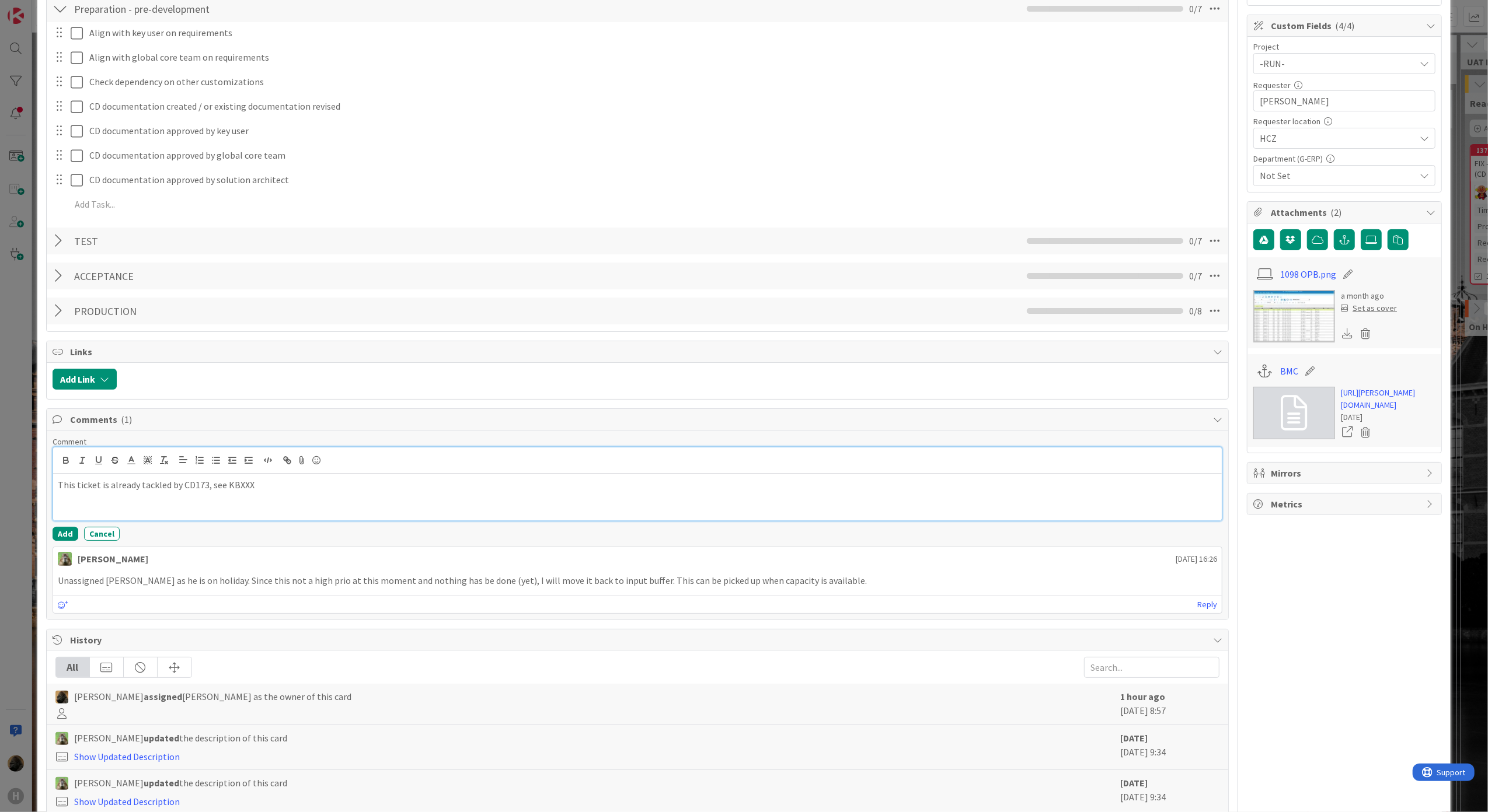
click at [289, 506] on div "This ticket is already tackled by CD173, see KBXXX" at bounding box center [637, 497] width 1169 height 47
click at [66, 541] on button "Add" at bounding box center [65, 534] width 26 height 14
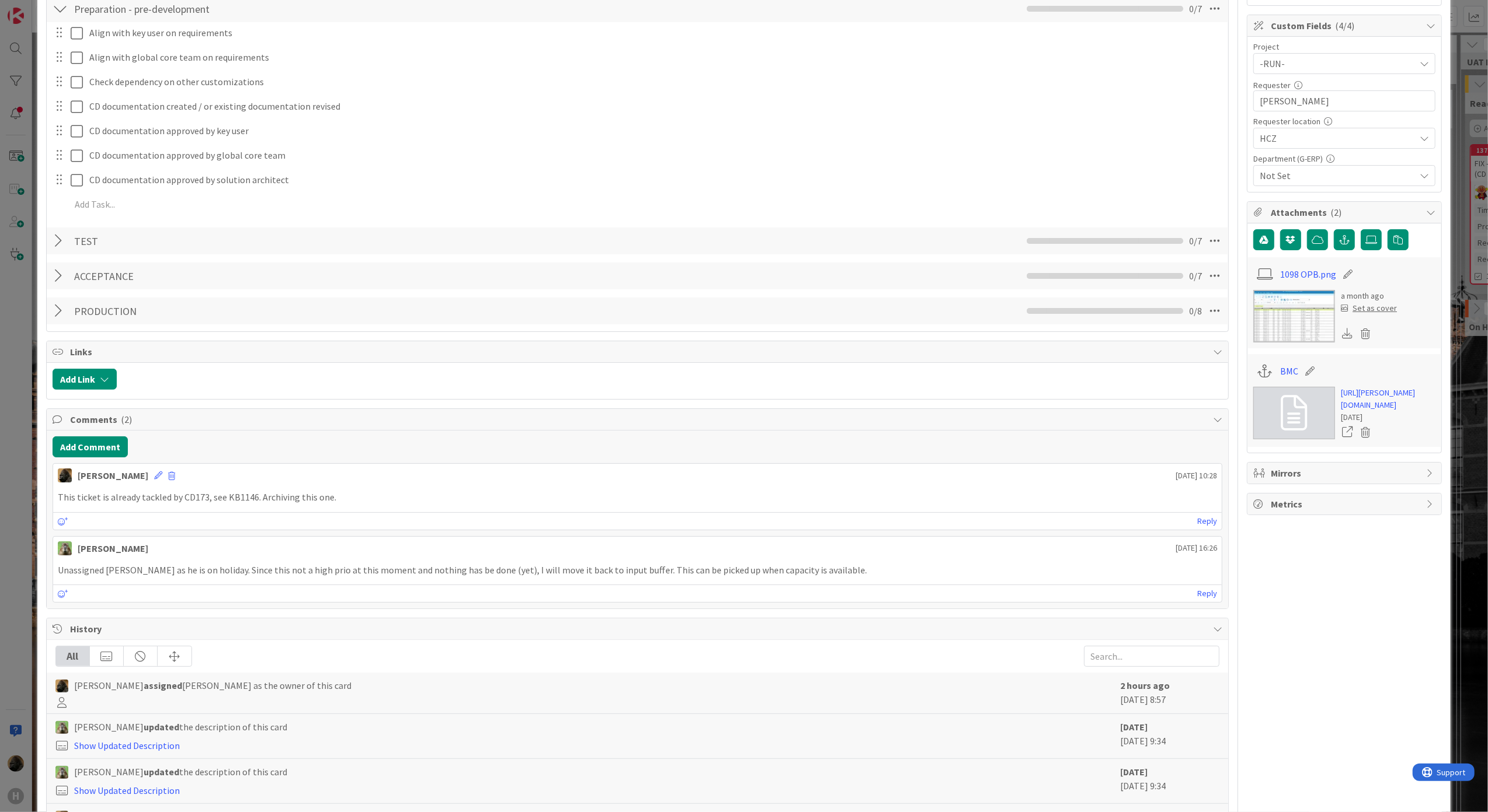
click at [0, 580] on html "H Kanban G-ERP - BFG New Build 1x 2x 3x 4 INFO This column can be used for info…" at bounding box center [744, 406] width 1488 height 812
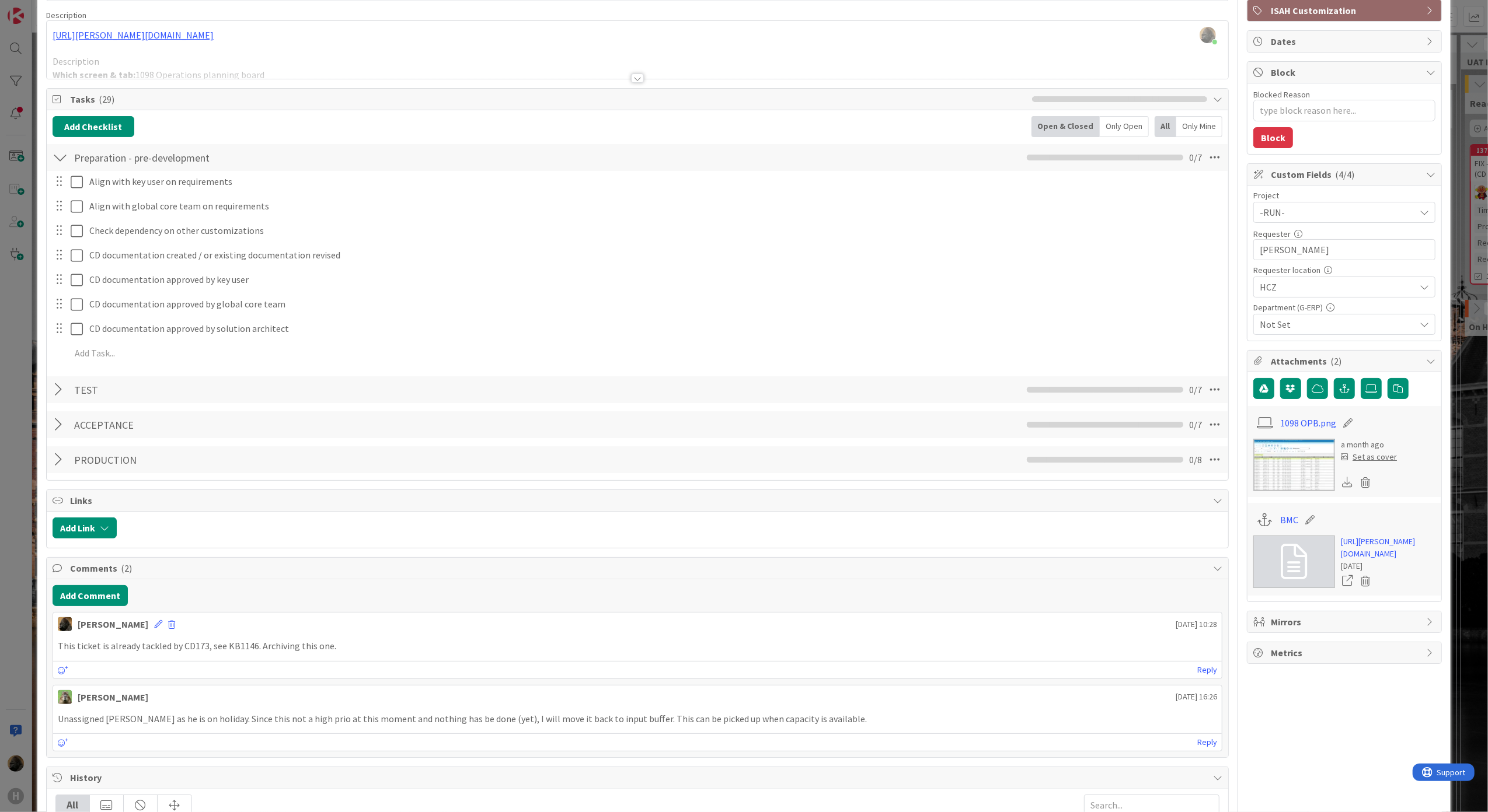
scroll to position [0, 0]
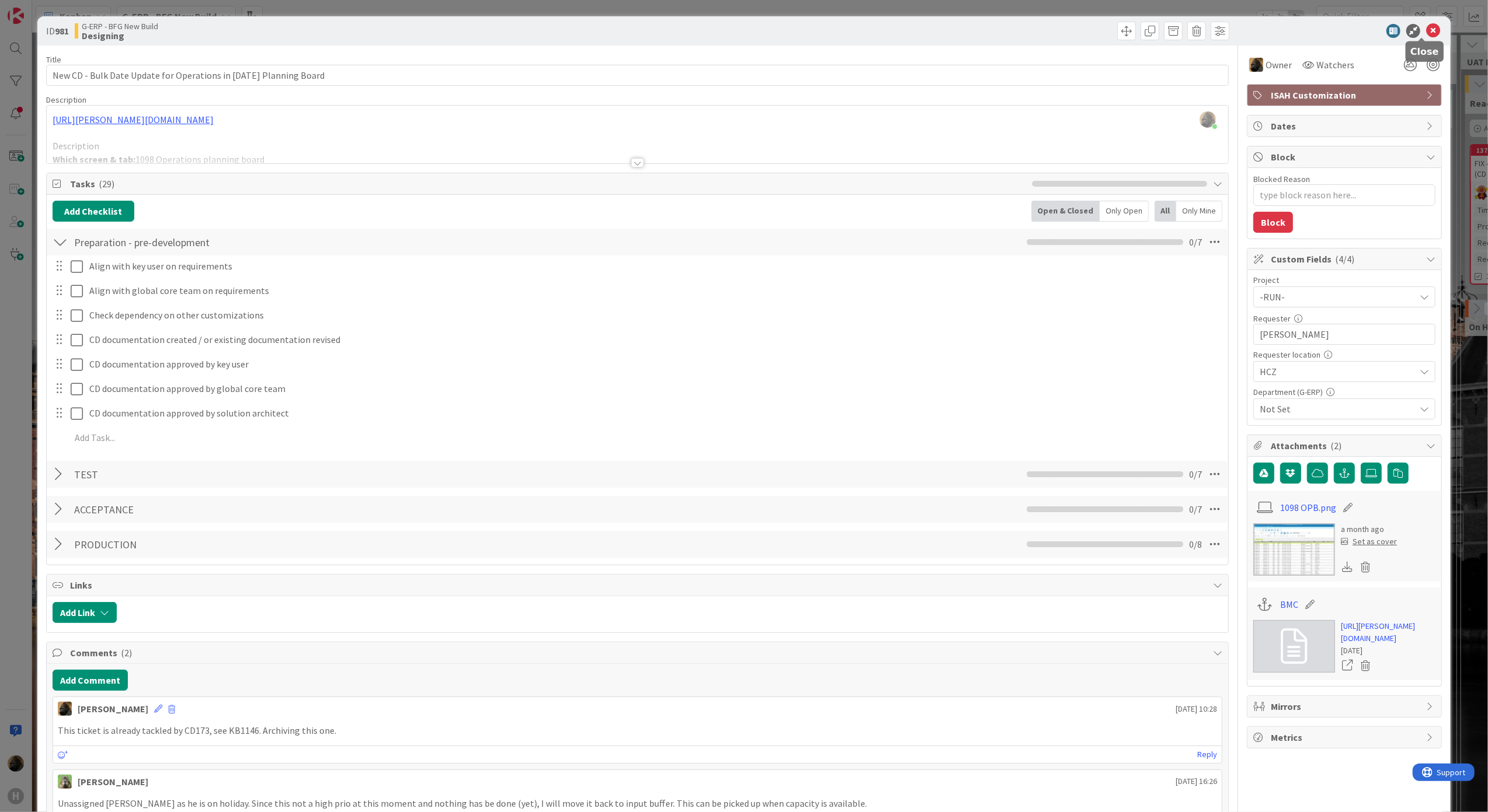
click at [1426, 28] on icon at bounding box center [1433, 31] width 14 height 14
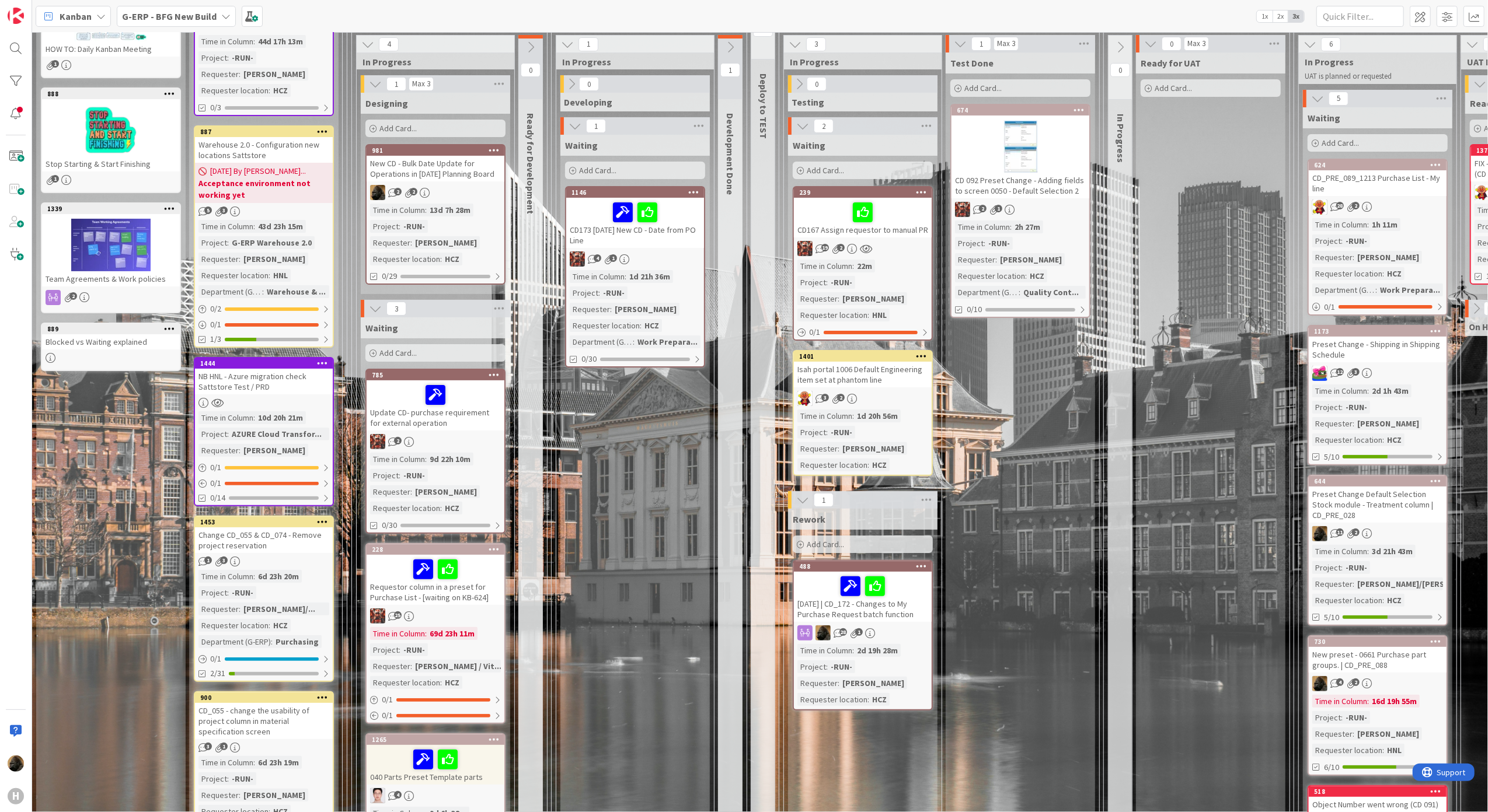
click at [493, 149] on icon at bounding box center [494, 150] width 11 height 8
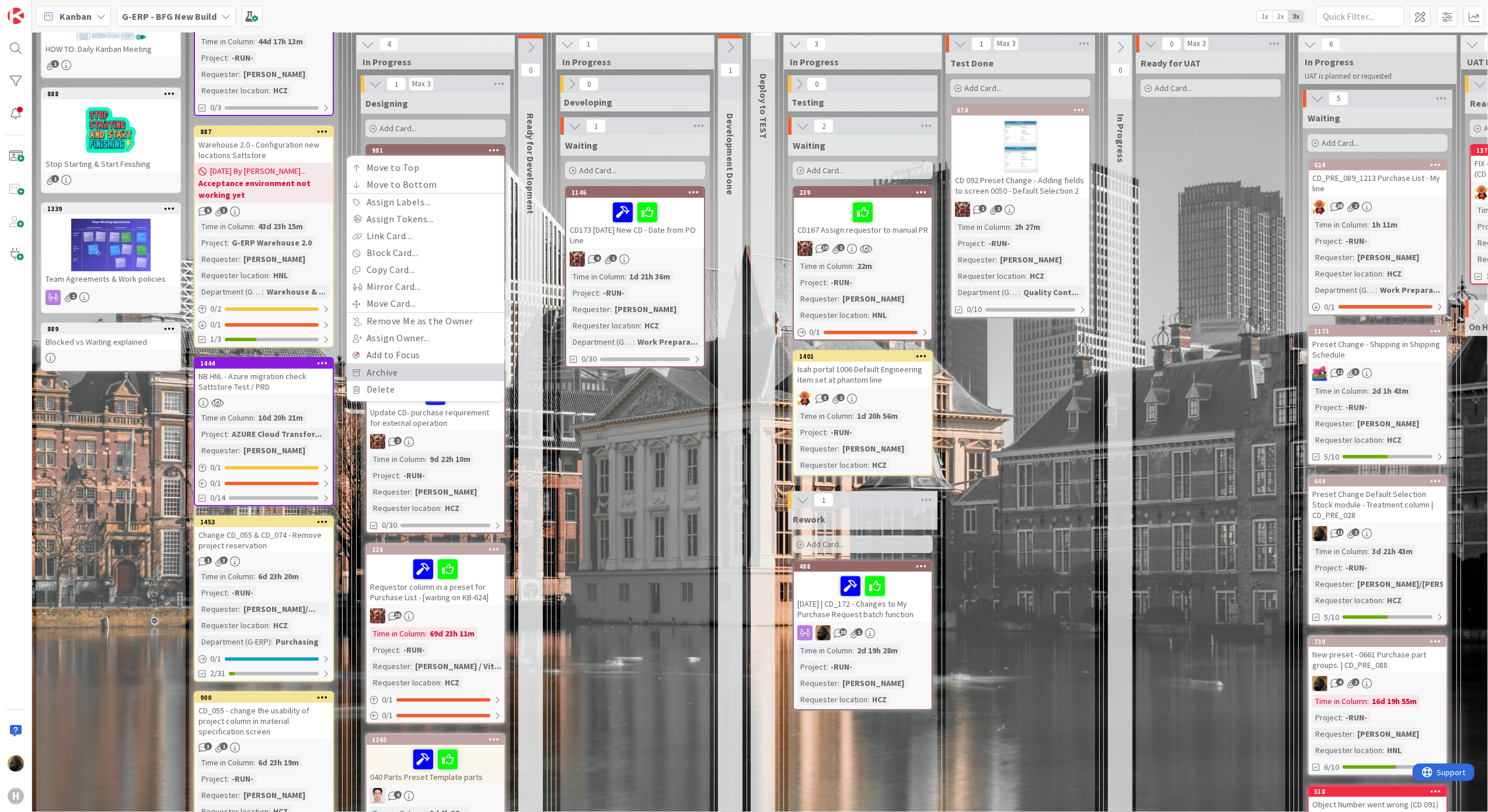
click at [424, 370] on link "Archive" at bounding box center [426, 372] width 158 height 17
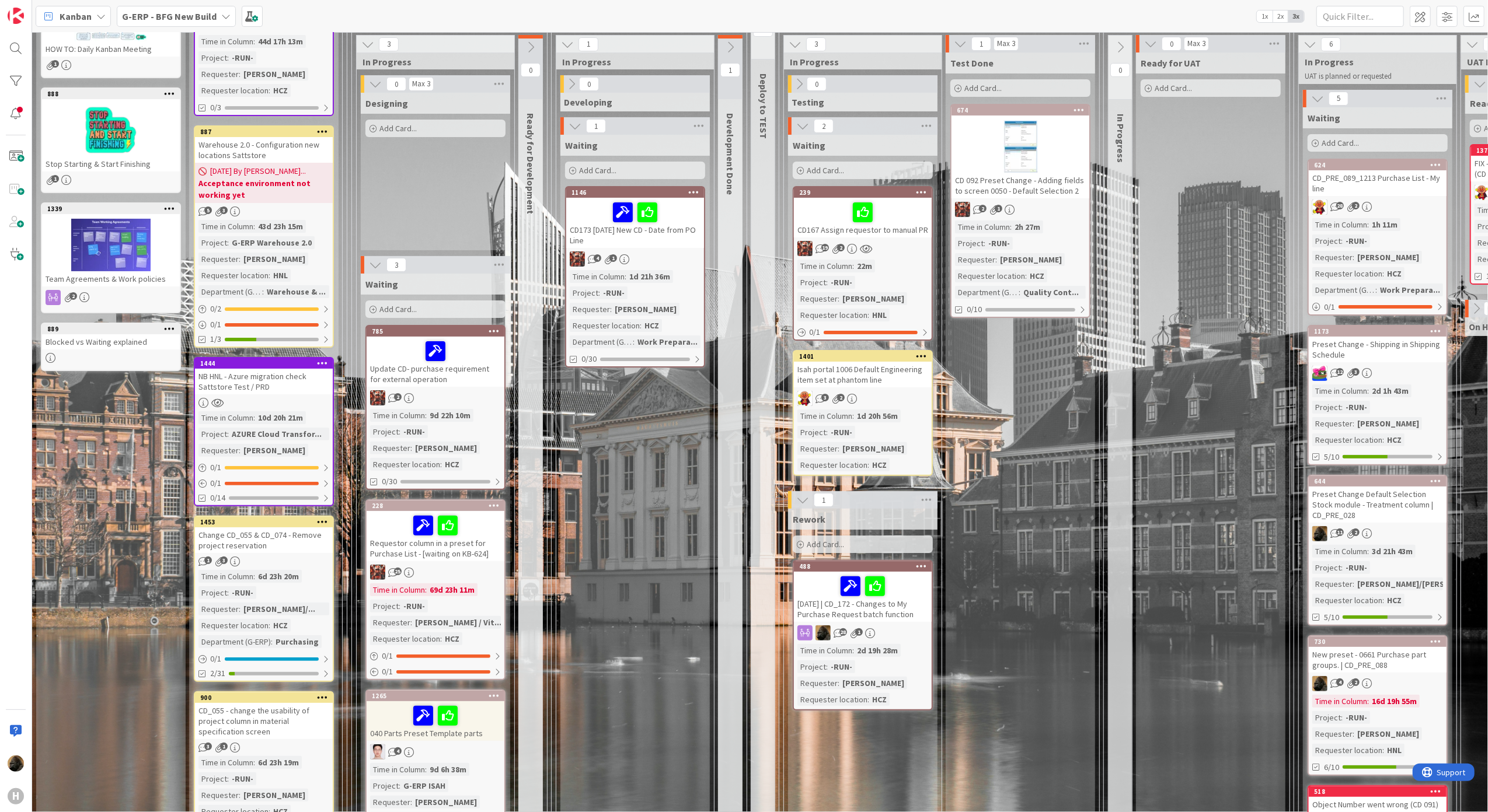
scroll to position [155, 554]
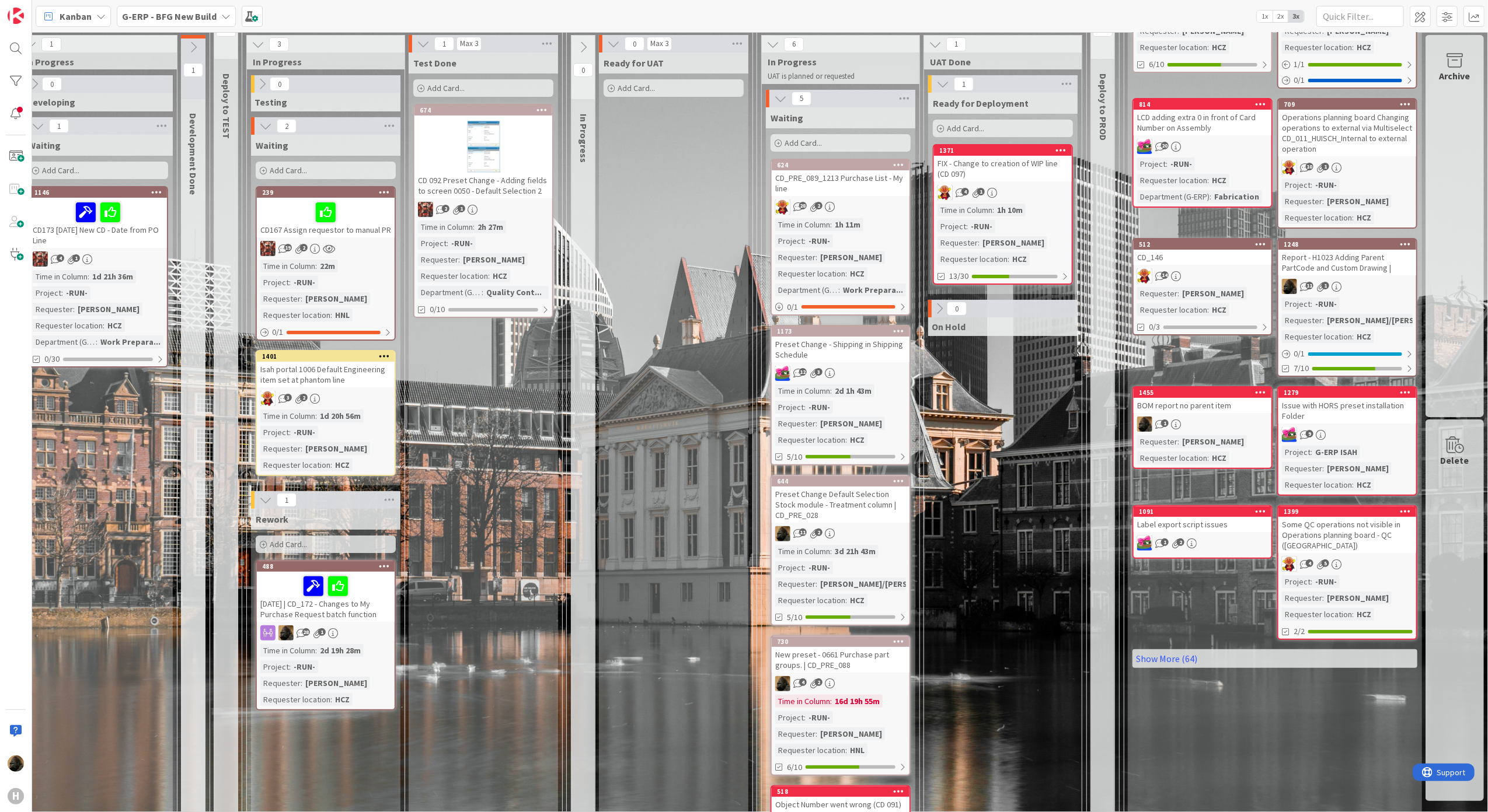
click at [1439, 77] on div "Archive" at bounding box center [1455, 75] width 31 height 14
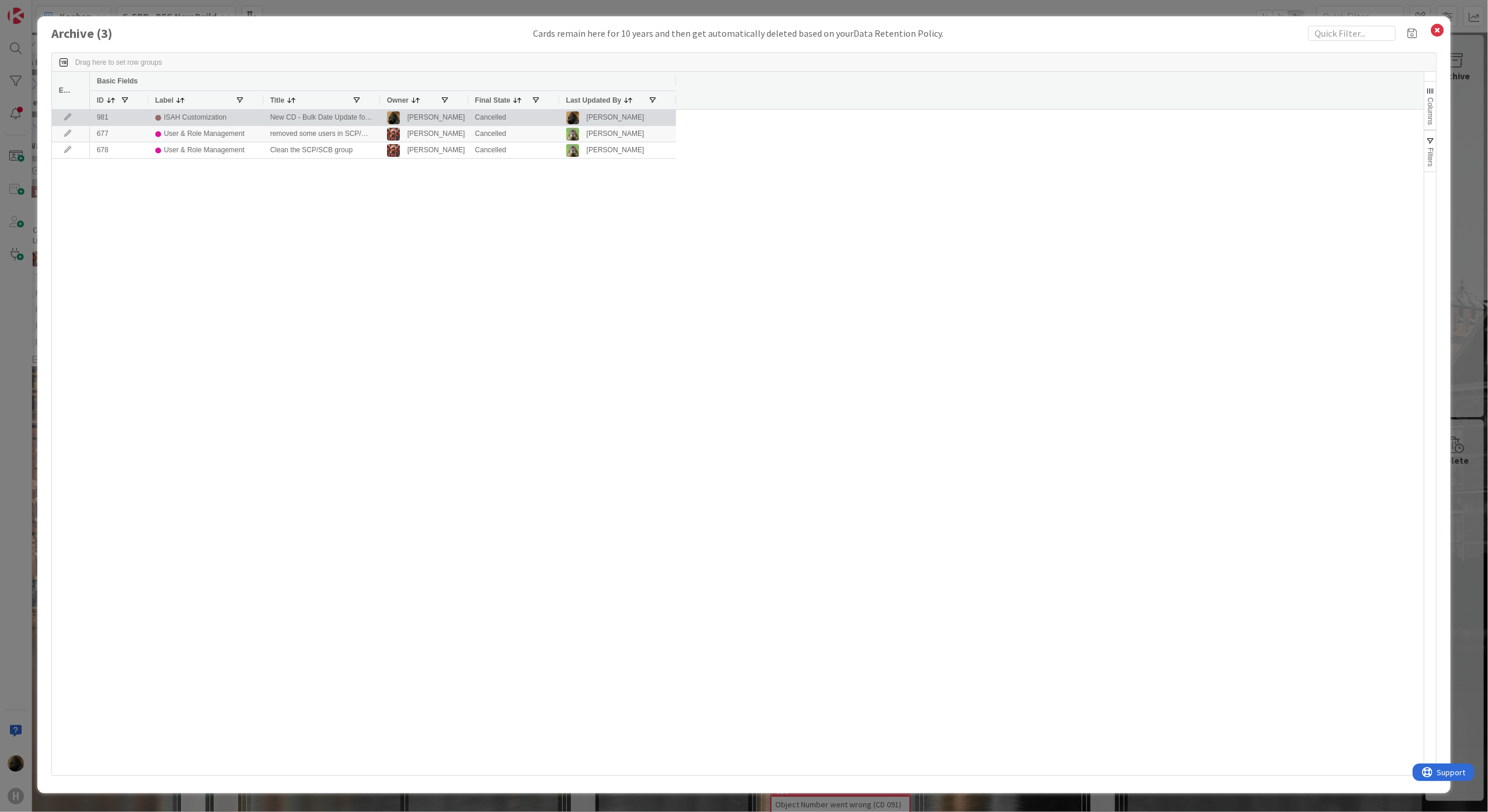
click at [335, 115] on div "New CD - Bulk Date Update for Operations in [DATE] Planning Board" at bounding box center [322, 117] width 117 height 16
click at [178, 119] on div "ISAH Customization" at bounding box center [196, 117] width 62 height 14
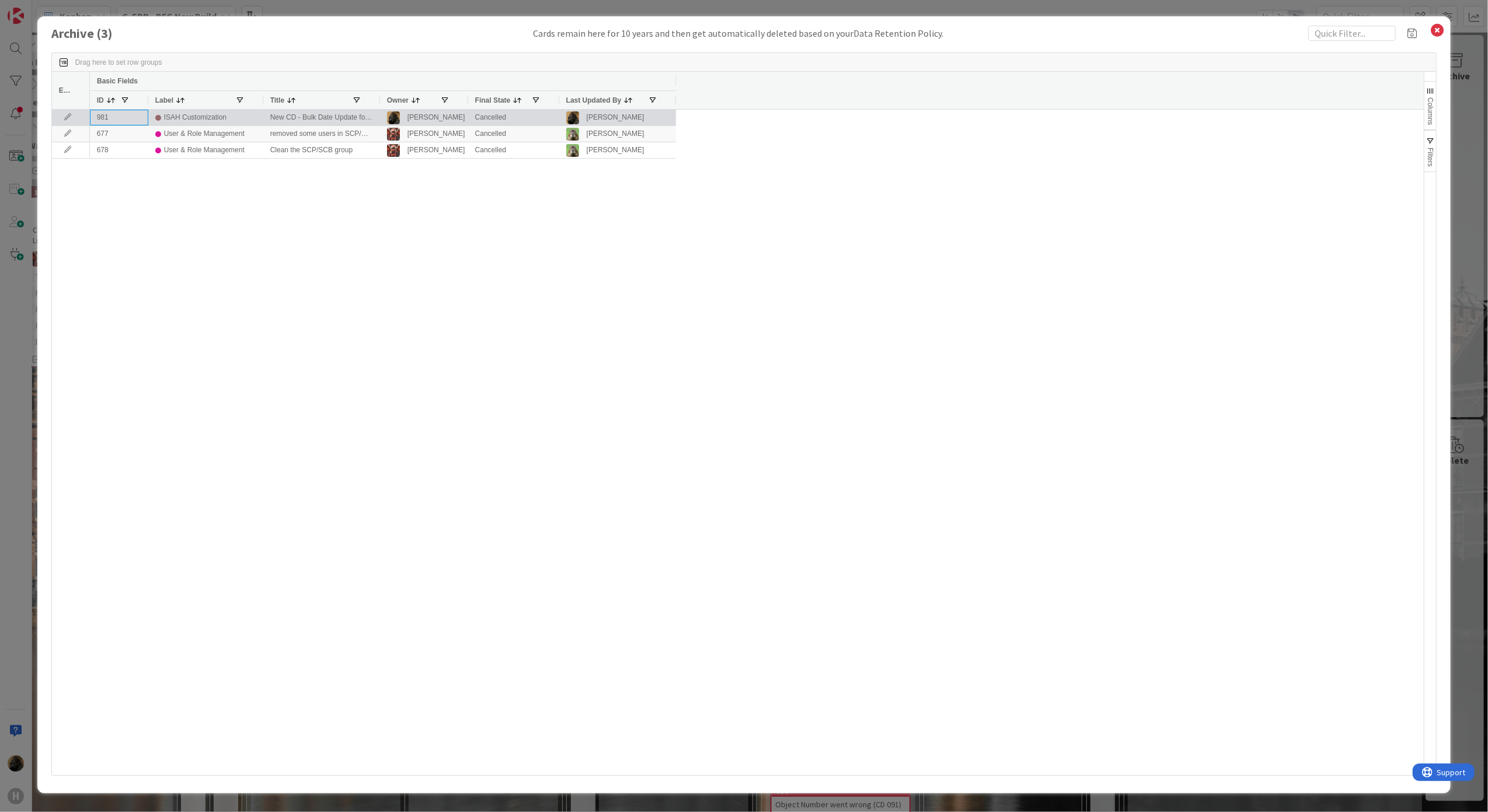
click at [113, 119] on div "981" at bounding box center [119, 117] width 58 height 16
click at [96, 118] on div "981" at bounding box center [119, 117] width 58 height 16
click at [69, 117] on icon at bounding box center [68, 117] width 18 height 7
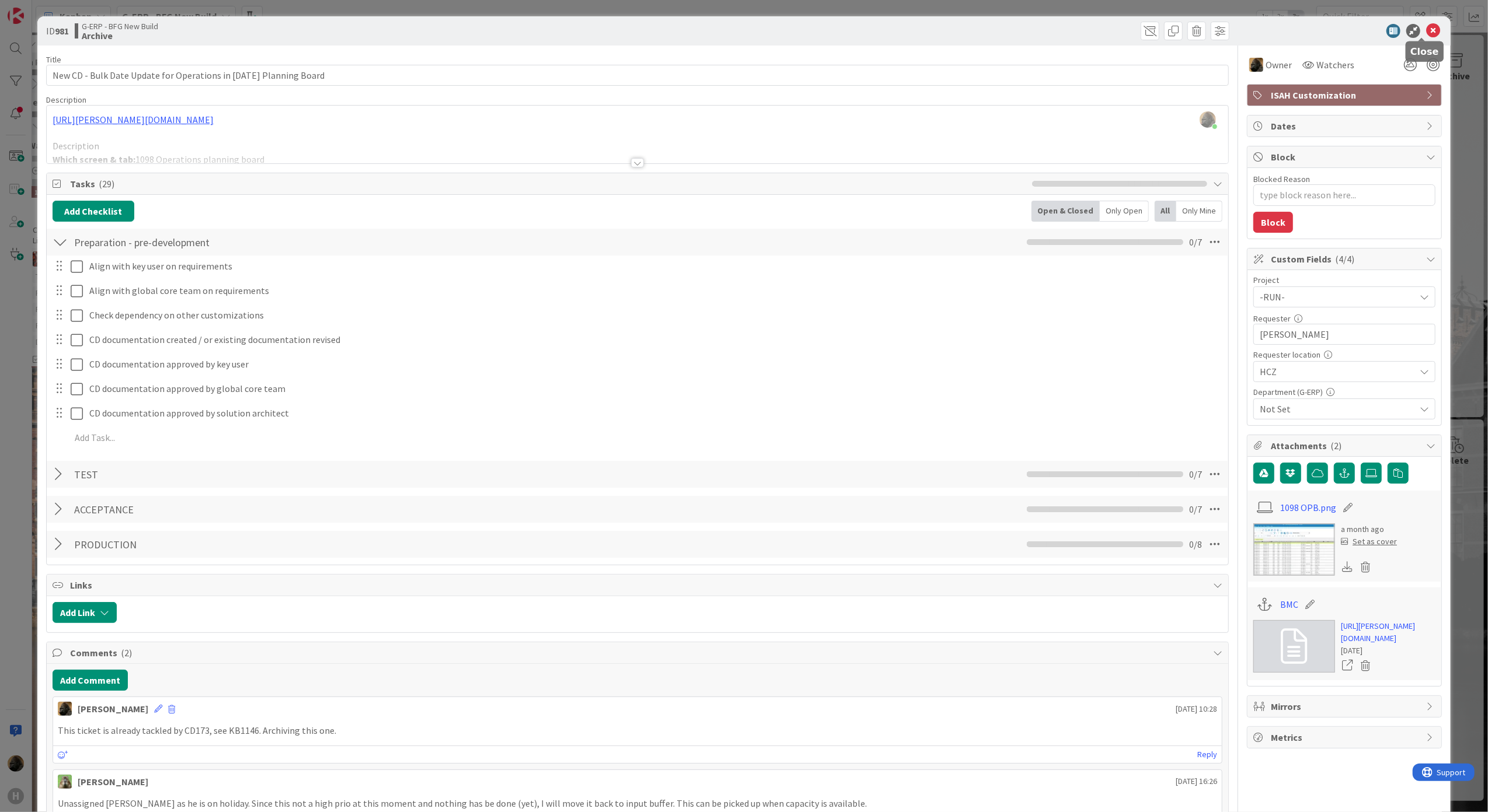
click at [1426, 24] on icon at bounding box center [1433, 31] width 14 height 14
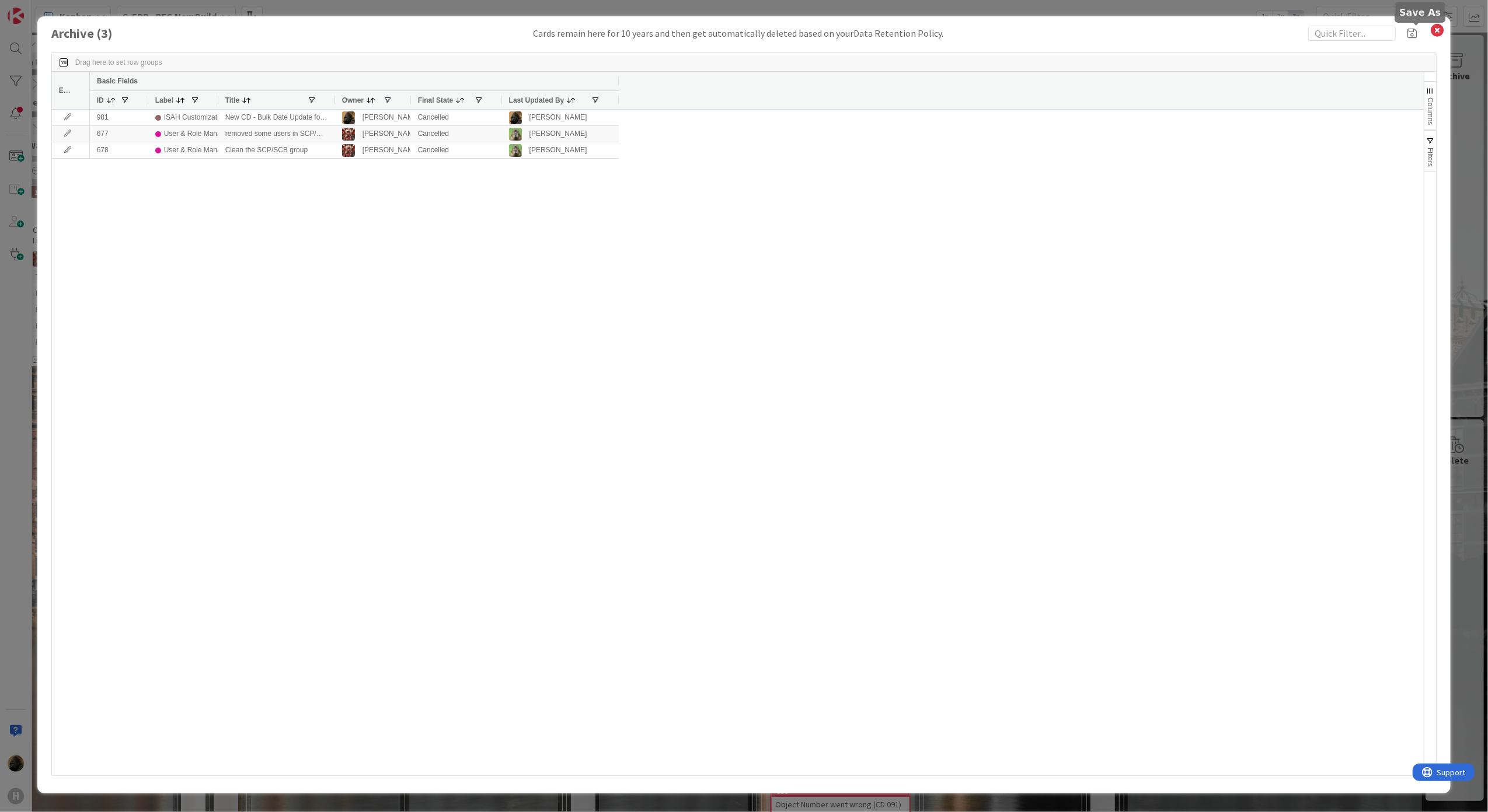
click at [1448, 24] on div "Archive ( 3 ) Cards remain here for 10 years and then get automatically deleted…" at bounding box center [744, 405] width 1414 height 777
click at [1438, 31] on icon at bounding box center [1437, 31] width 15 height 16
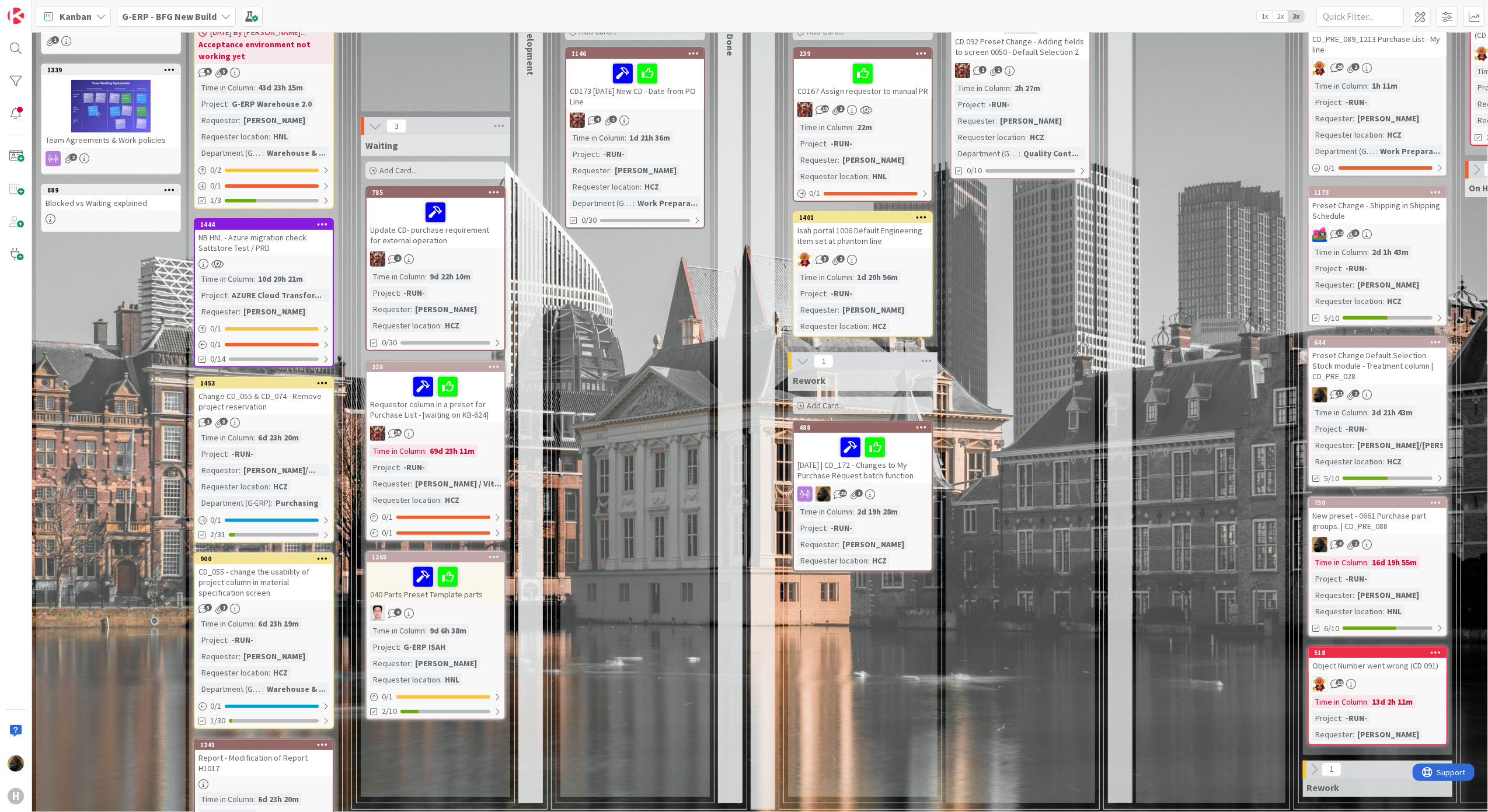
scroll to position [467, 0]
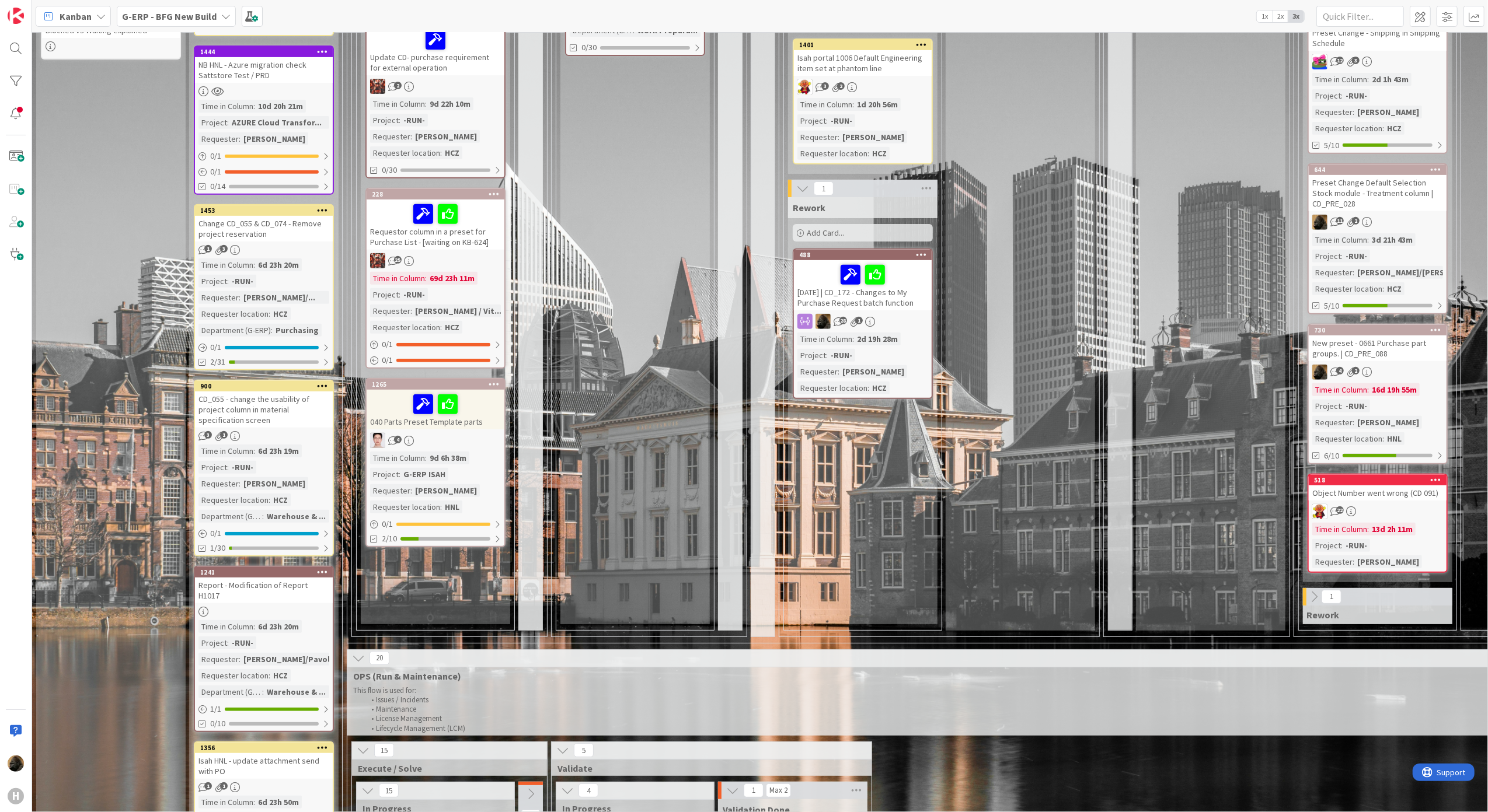
click at [255, 225] on div "Change CD_055 & CD_074 - Remove project reservation" at bounding box center [264, 229] width 138 height 26
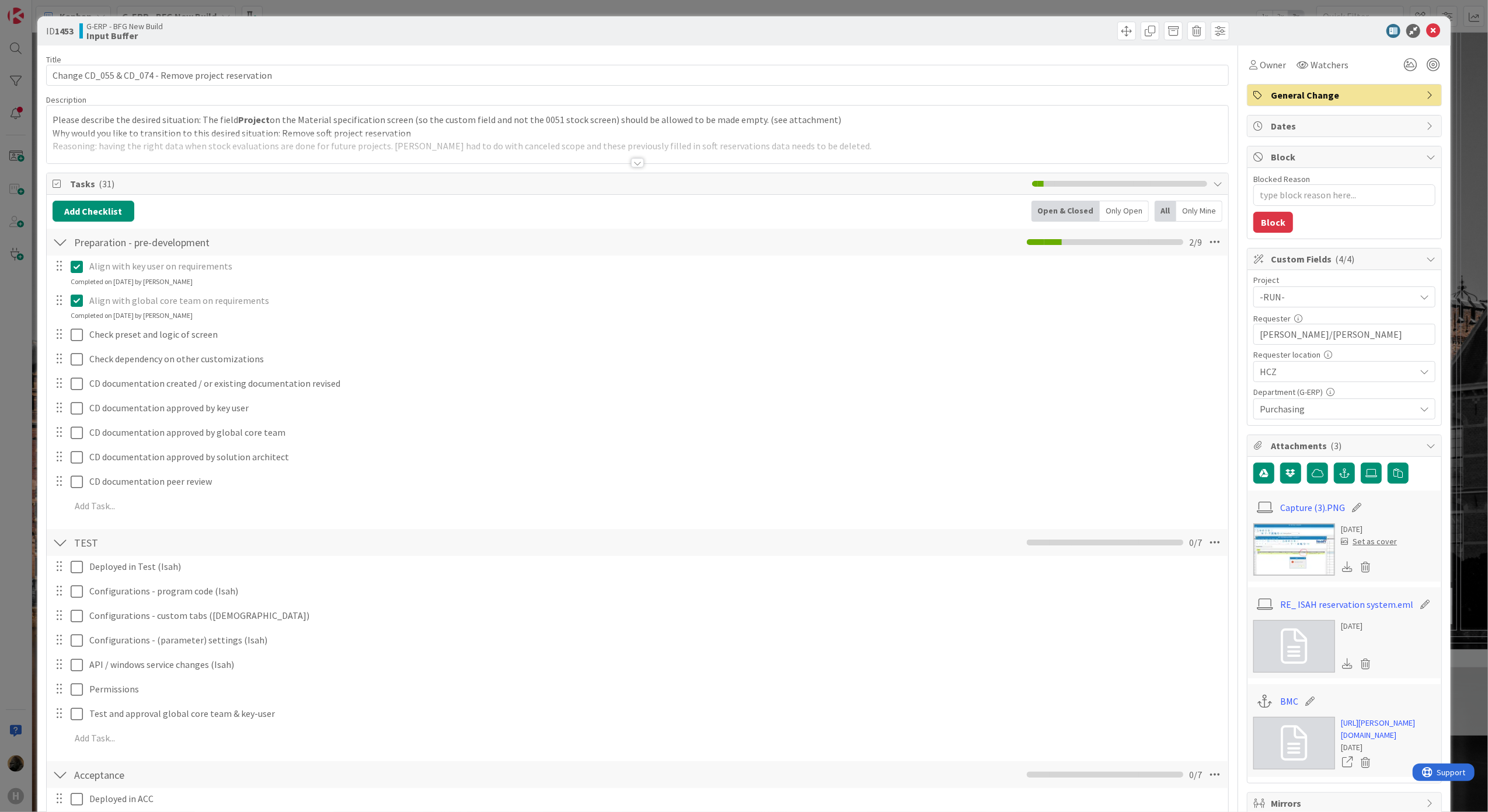
type textarea "x"
click at [636, 164] on div at bounding box center [637, 163] width 13 height 10
